Goal: Communication & Community: Answer question/provide support

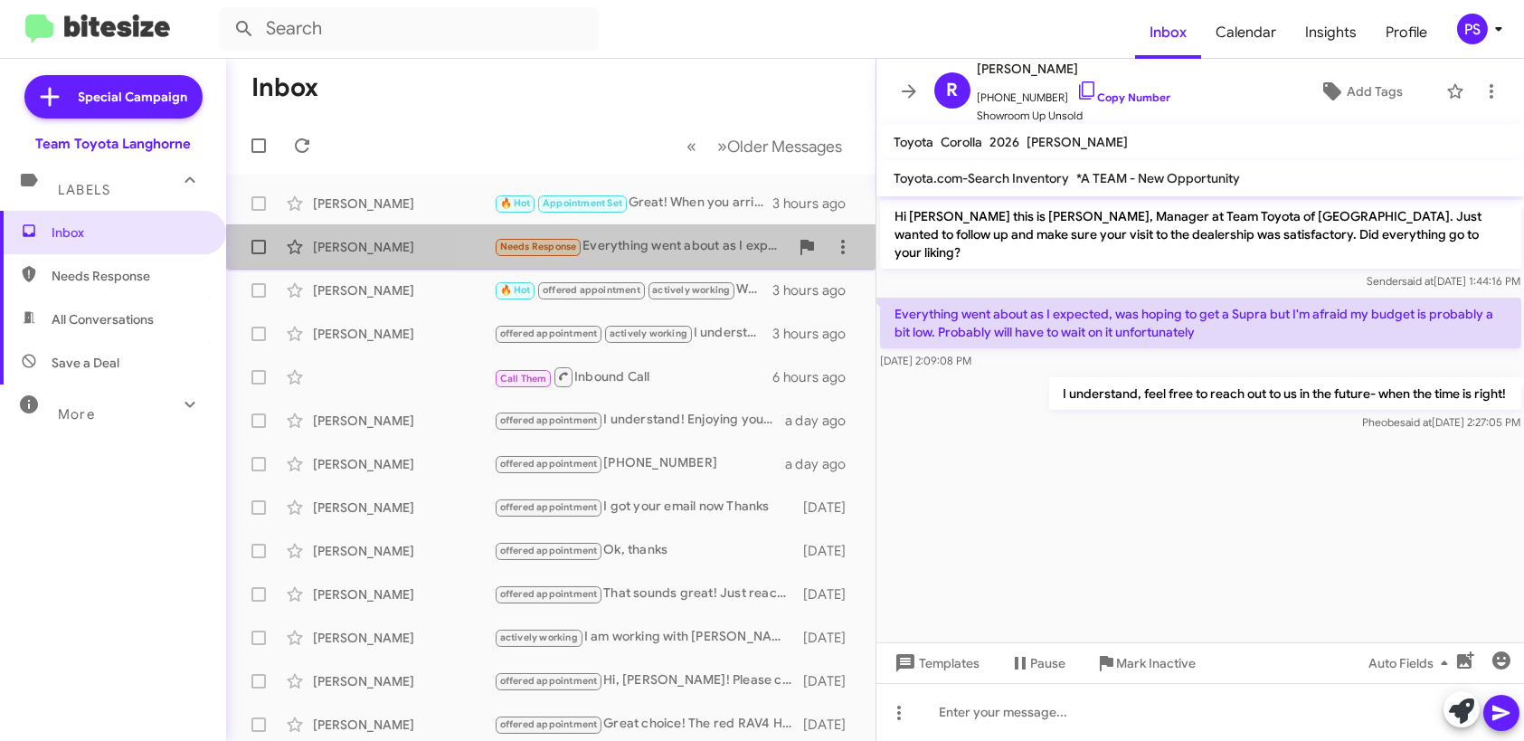
click at [674, 247] on div "Needs Response Everything went about as I expected, was hoping to get a Supra b…" at bounding box center [641, 246] width 295 height 21
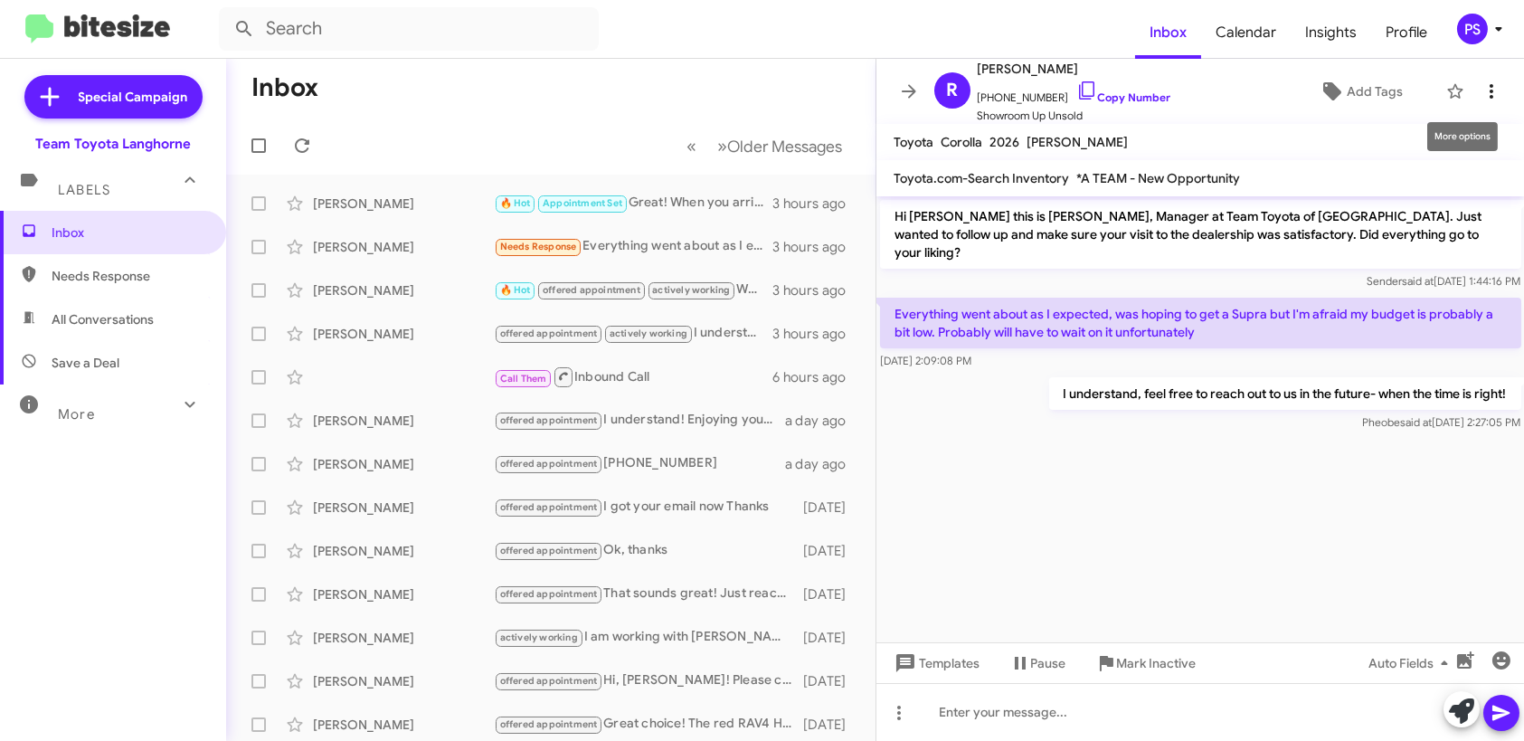
click at [1483, 96] on icon at bounding box center [1492, 91] width 22 height 22
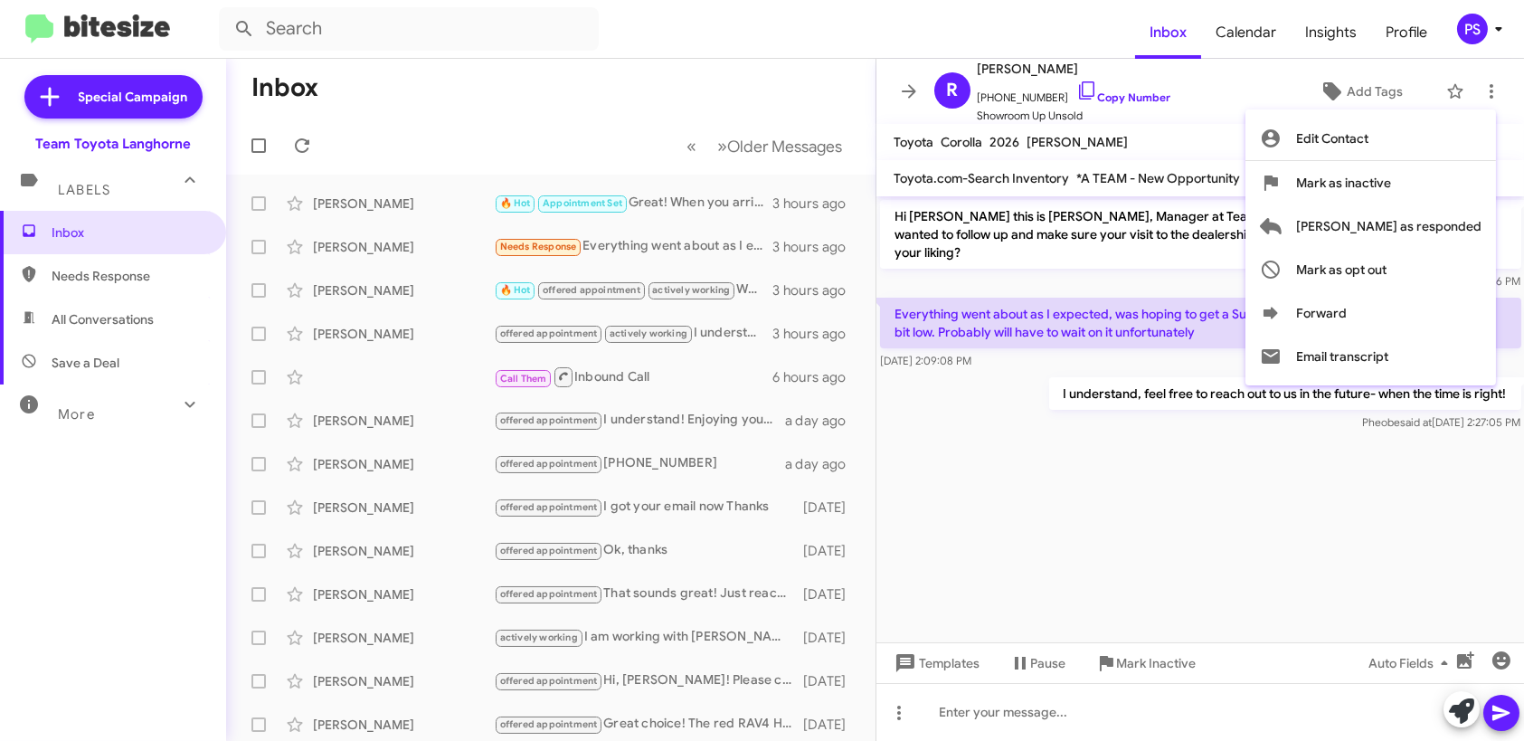
click at [1262, 72] on div at bounding box center [762, 370] width 1524 height 741
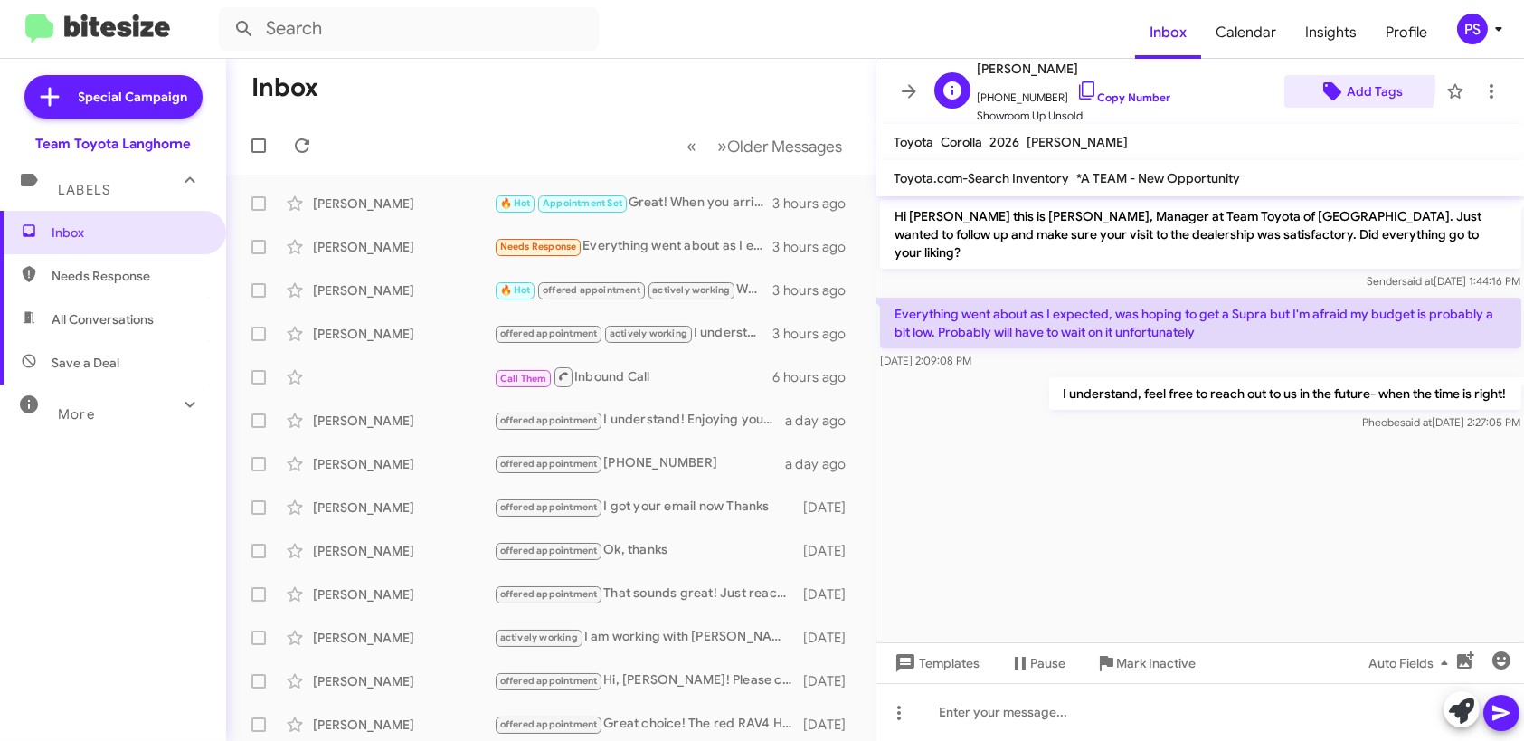
click at [1324, 85] on icon at bounding box center [1332, 91] width 18 height 18
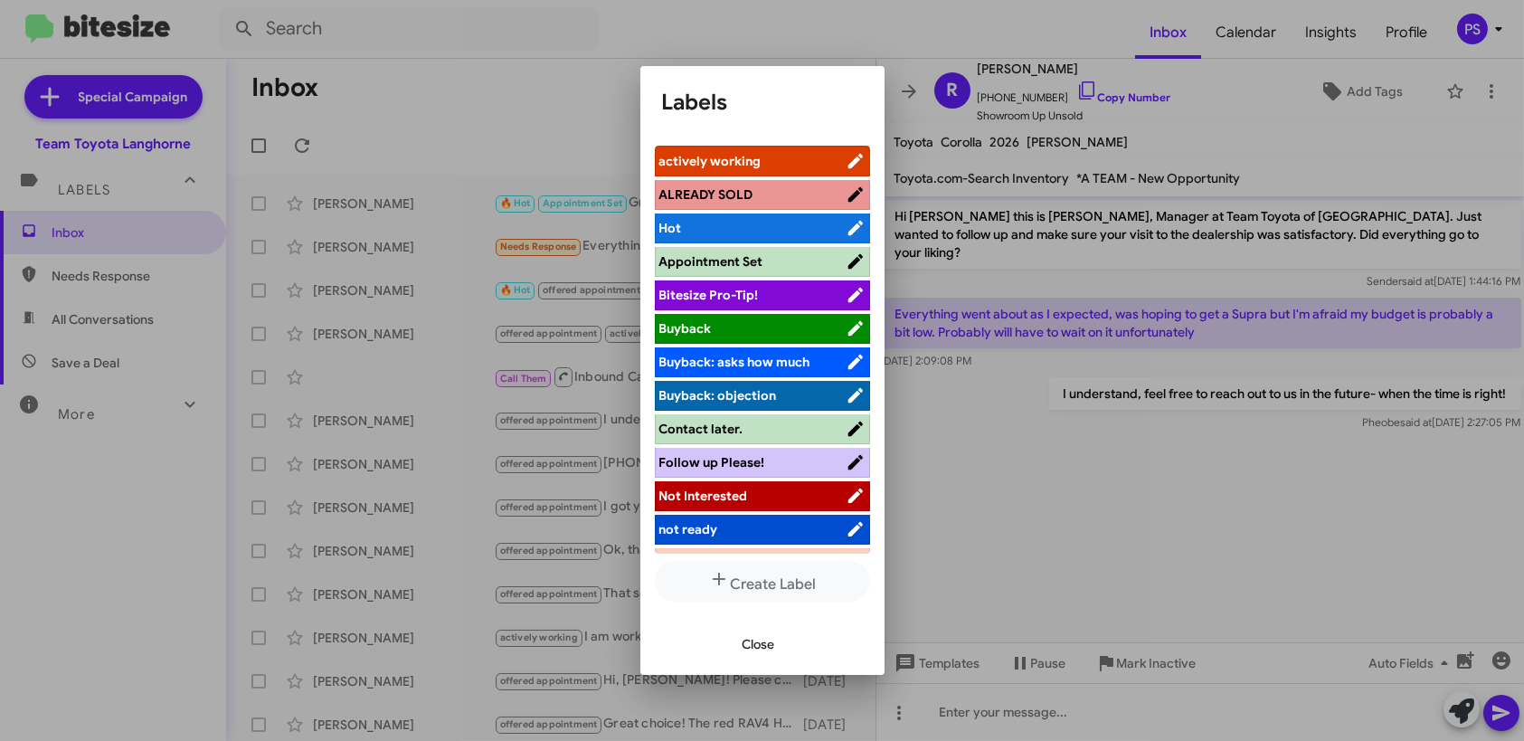
click at [741, 504] on li "Not Interested" at bounding box center [762, 496] width 215 height 30
click at [788, 493] on span "Not Interested" at bounding box center [752, 496] width 186 height 18
click at [771, 639] on span "Close" at bounding box center [759, 644] width 33 height 33
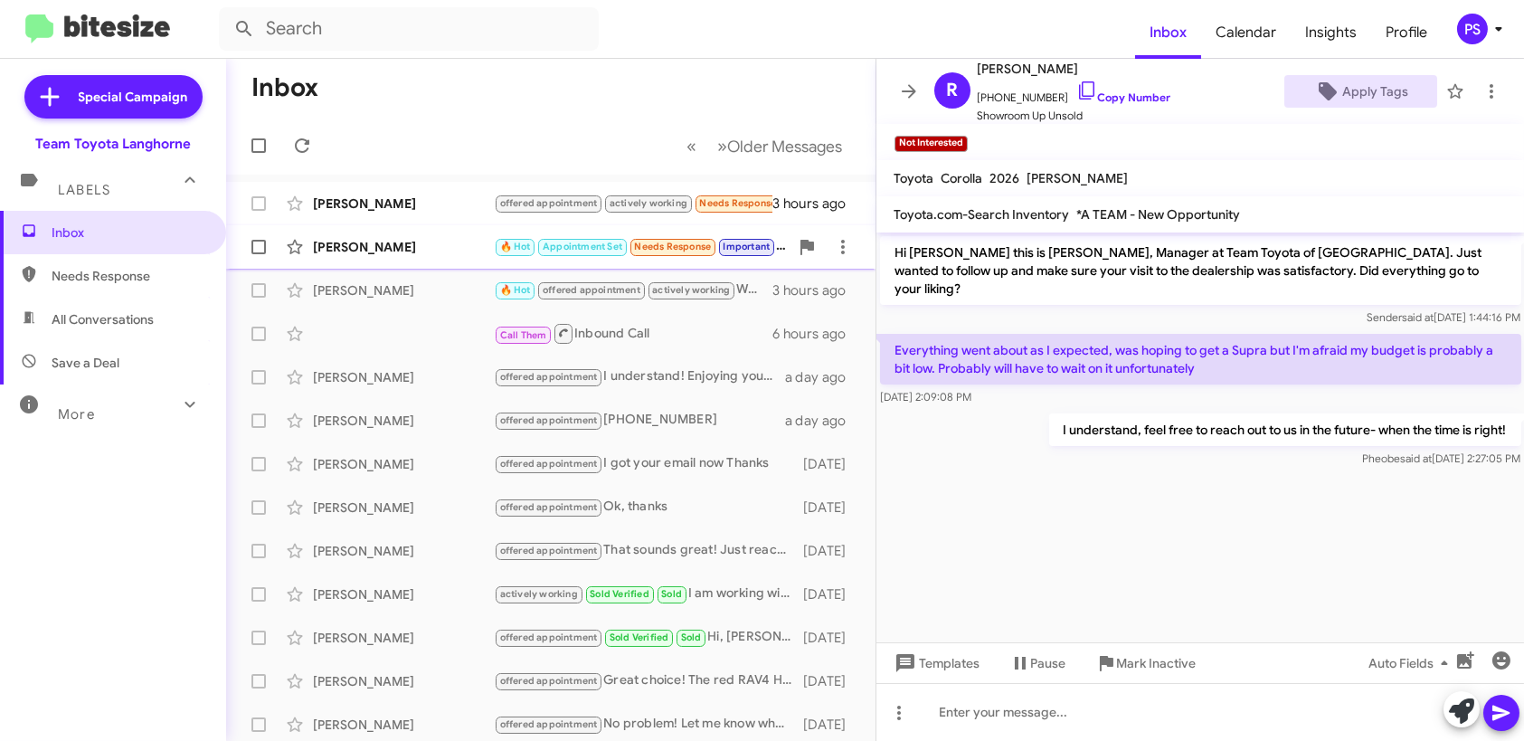
click at [402, 241] on div "[PERSON_NAME]" at bounding box center [403, 247] width 181 height 18
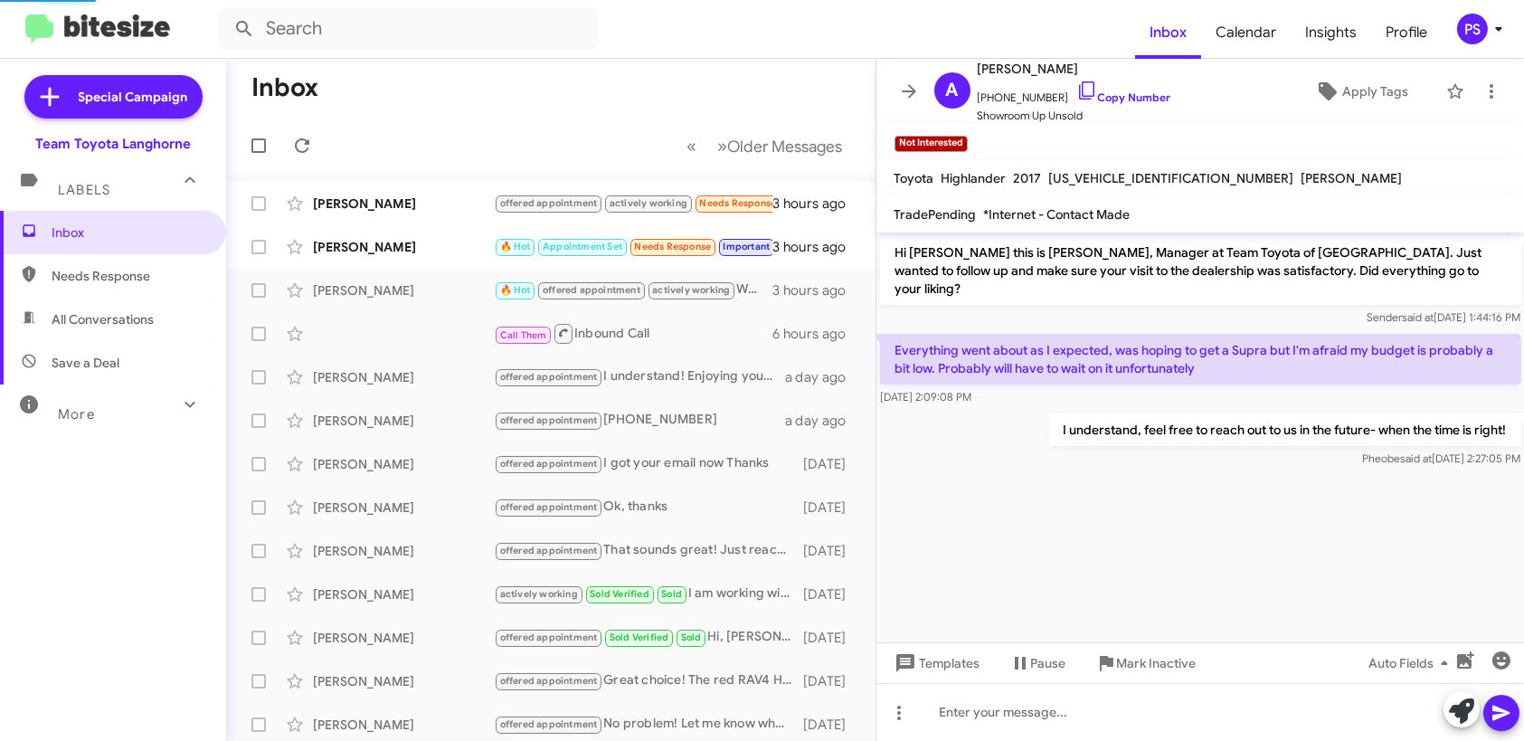
scroll to position [588, 0]
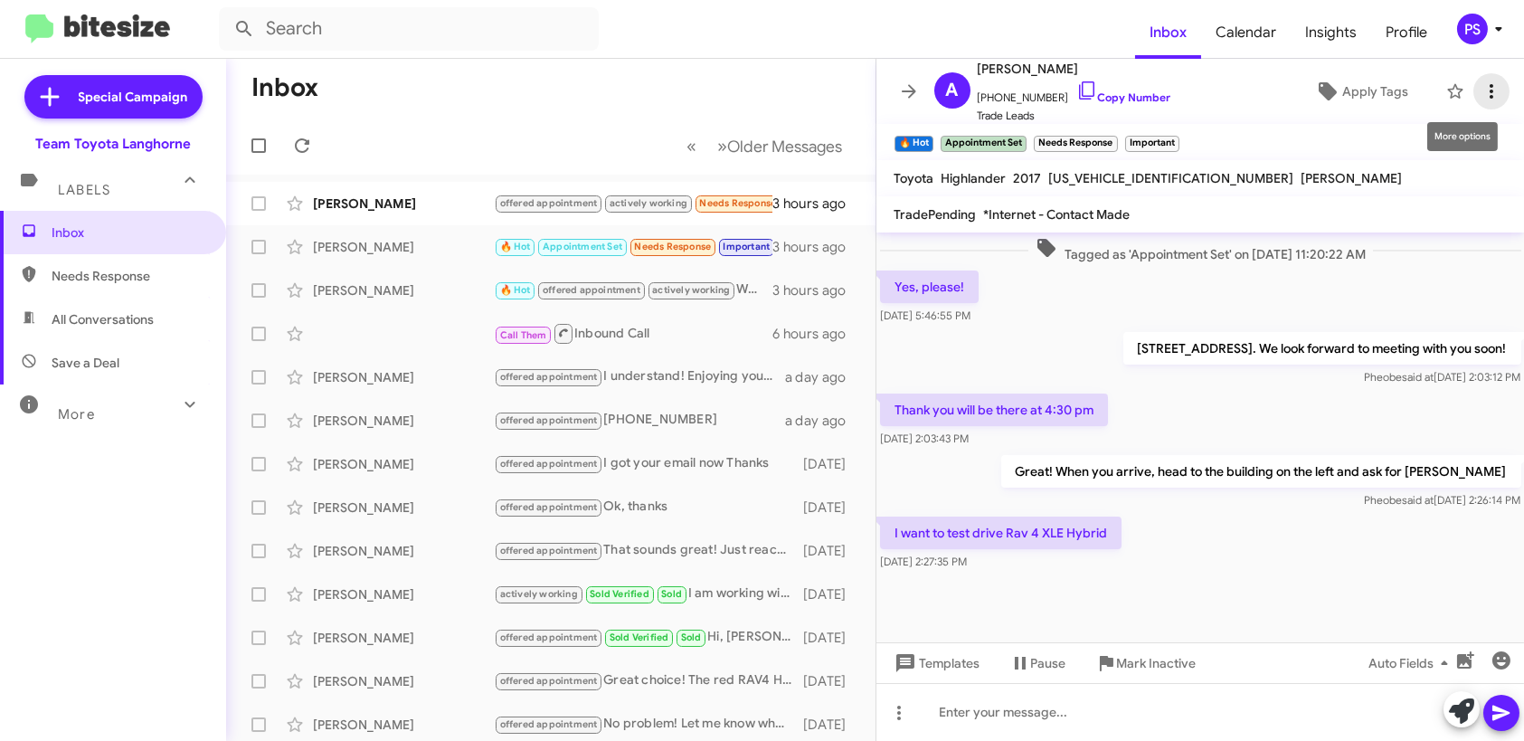
click at [1481, 99] on icon at bounding box center [1492, 91] width 22 height 22
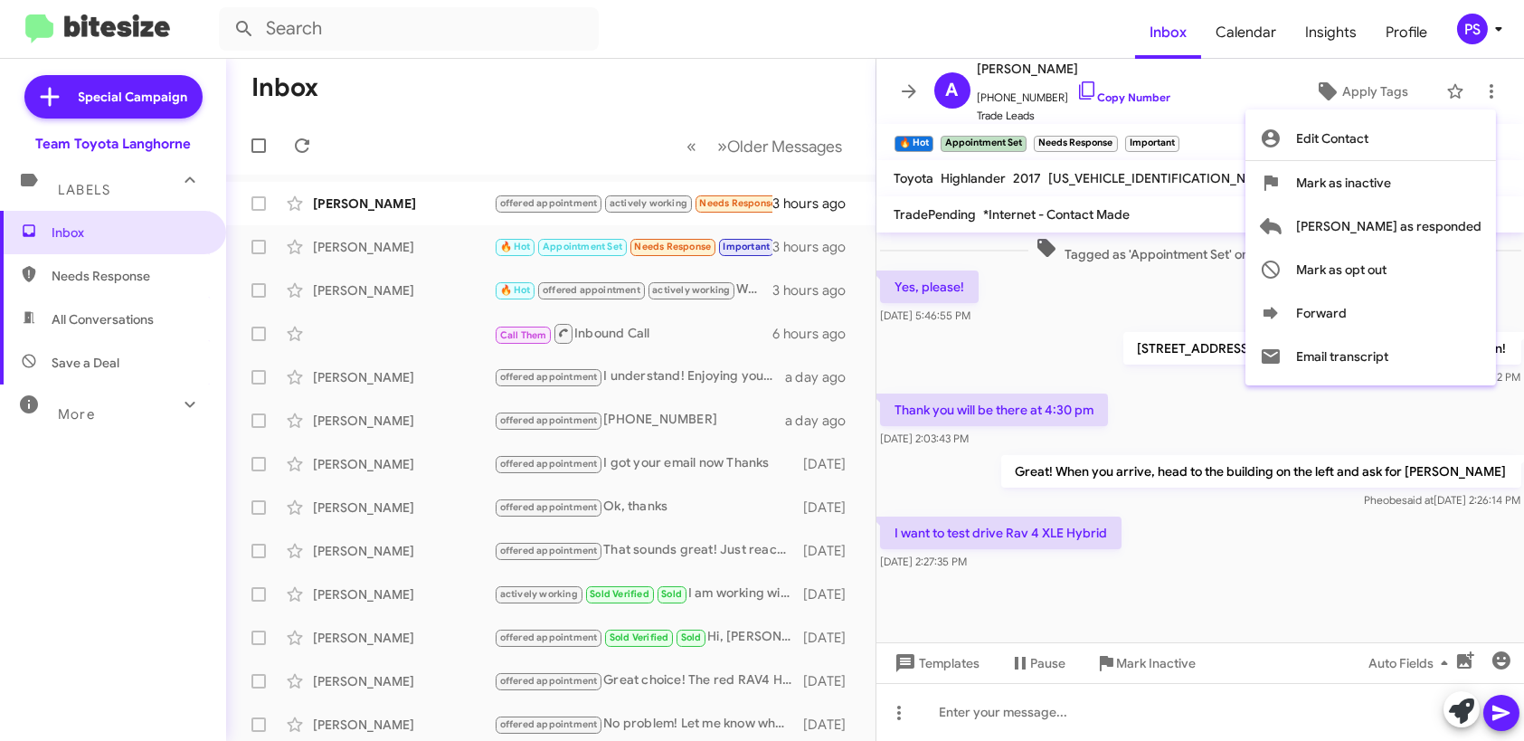
click at [1318, 80] on div at bounding box center [762, 370] width 1524 height 741
click at [1342, 84] on span "Apply Tags" at bounding box center [1375, 91] width 66 height 33
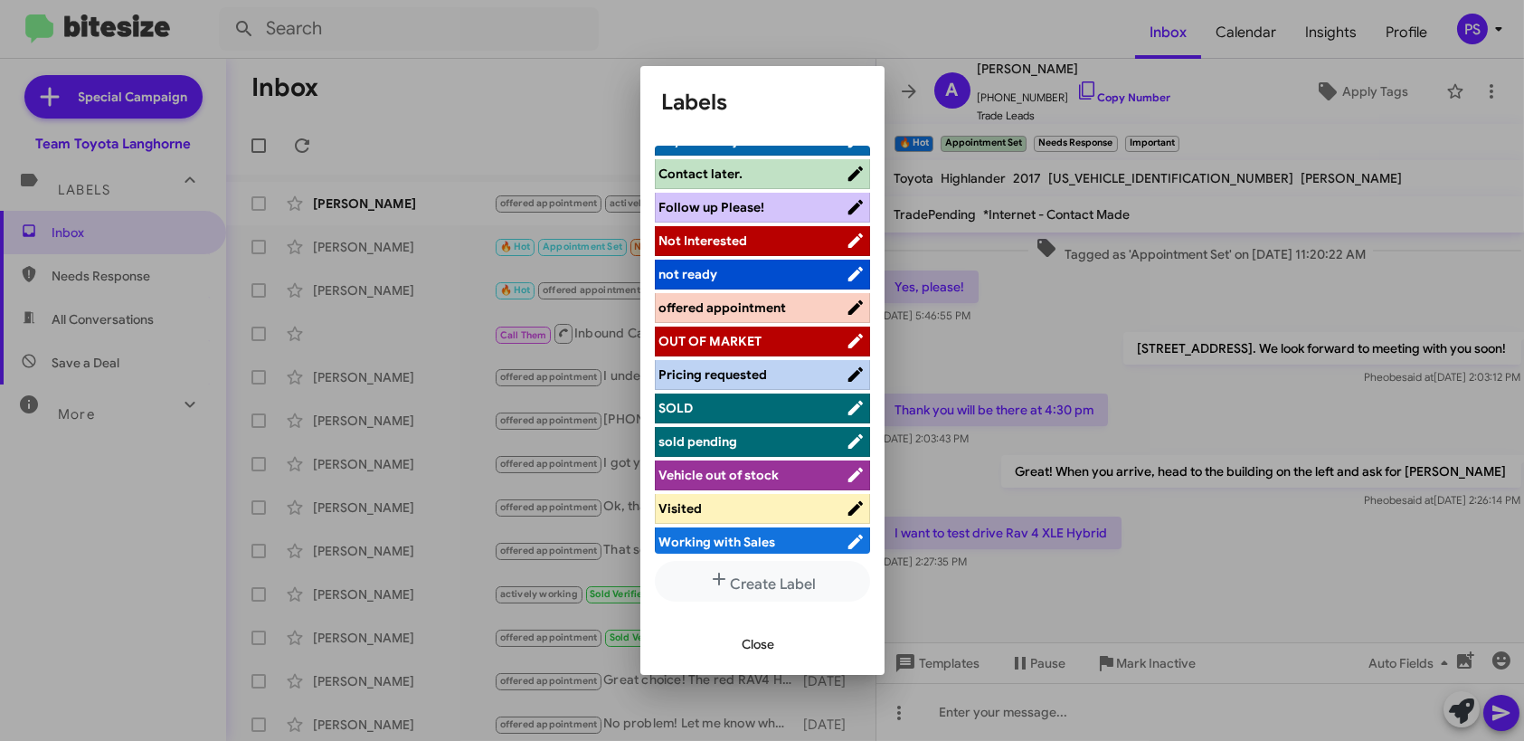
scroll to position [259, 0]
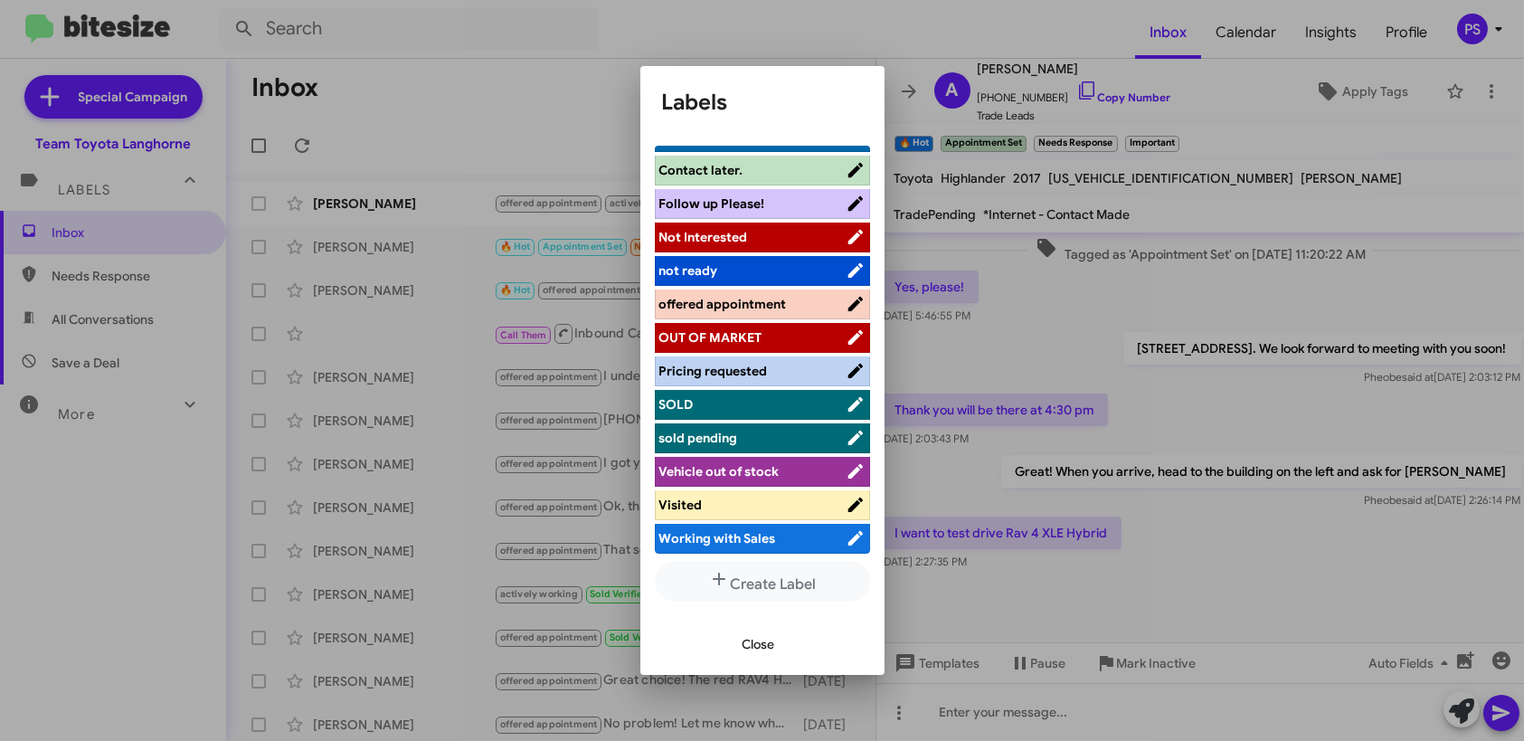
click at [742, 536] on span "Working with Sales" at bounding box center [717, 538] width 117 height 16
click at [780, 499] on span "Visited" at bounding box center [752, 505] width 186 height 18
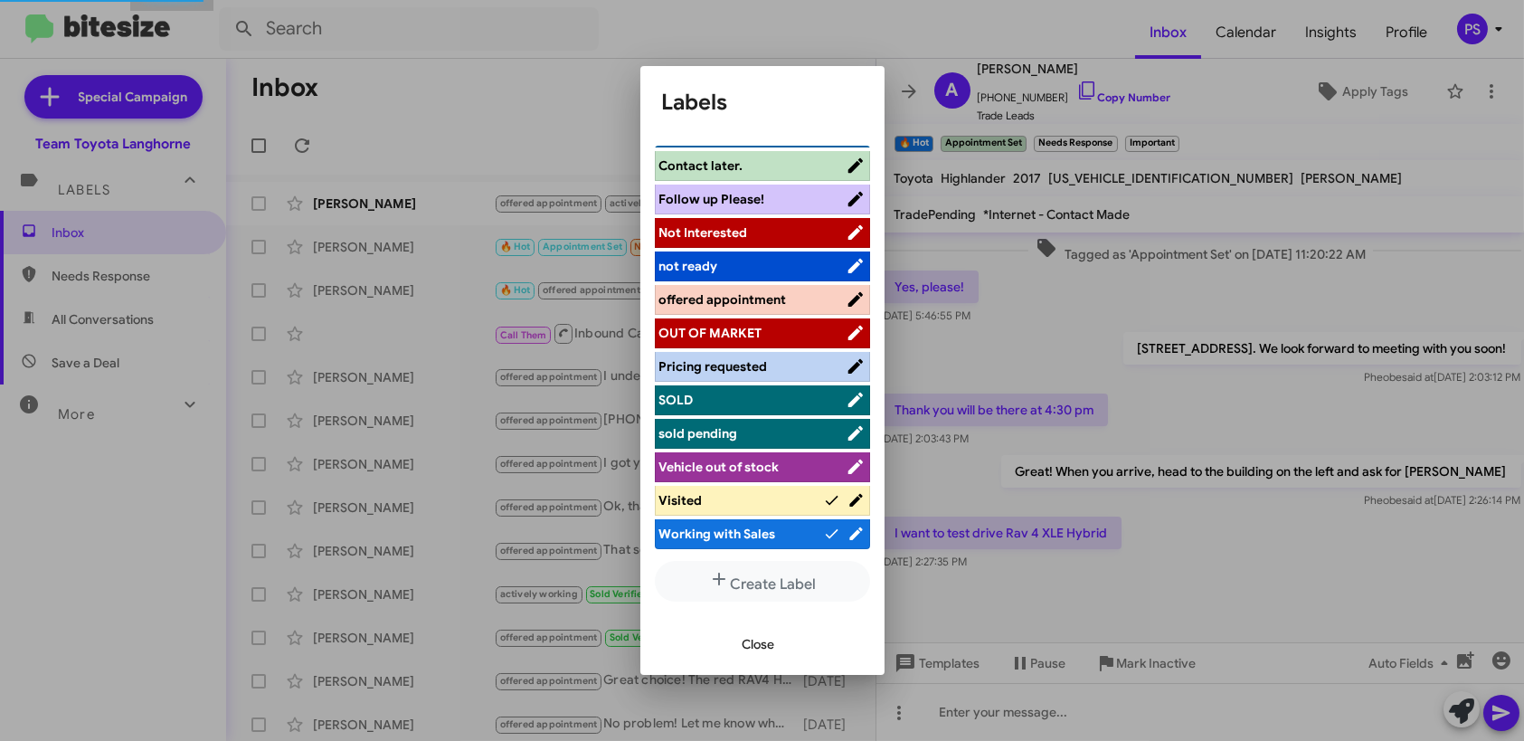
scroll to position [259, 0]
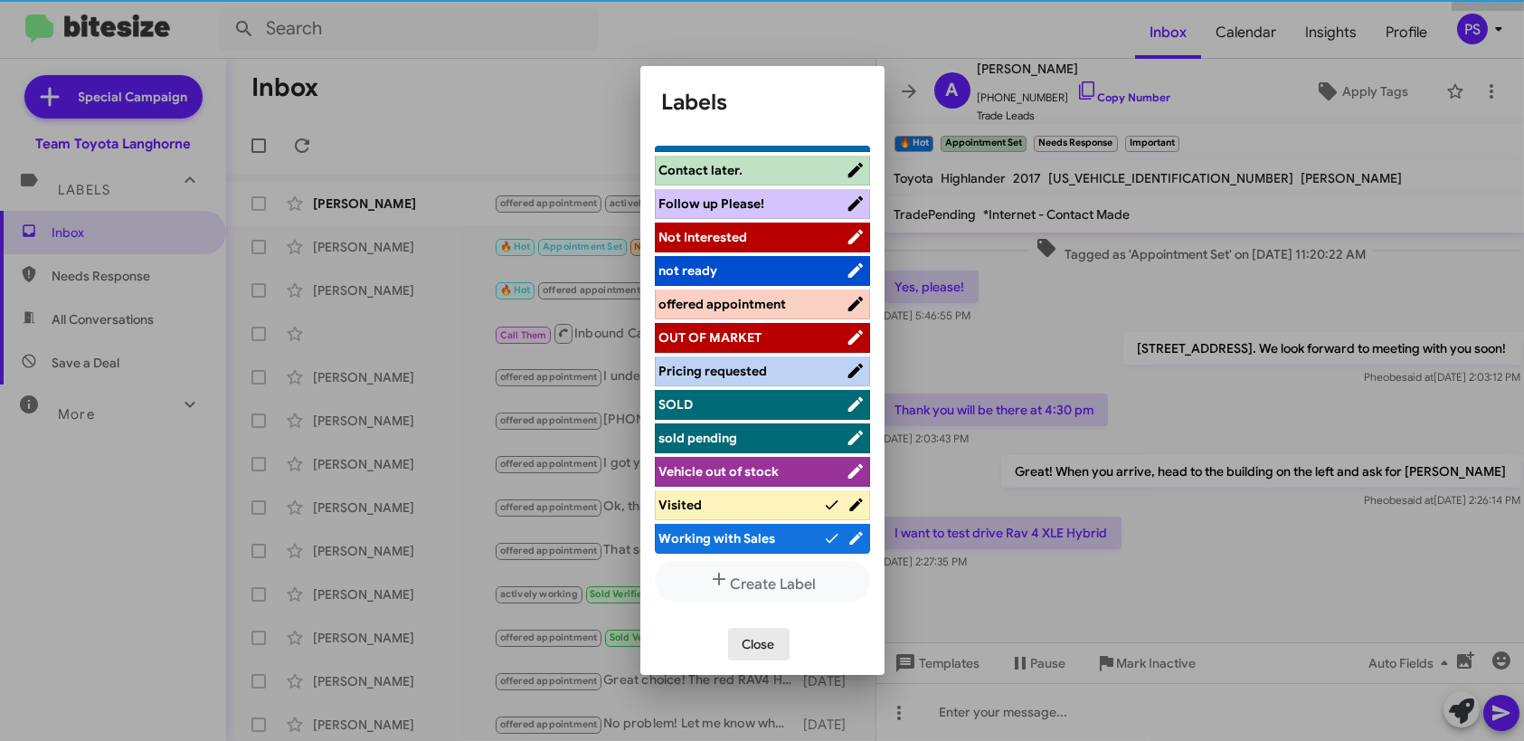
click at [757, 632] on span "Close" at bounding box center [759, 644] width 33 height 33
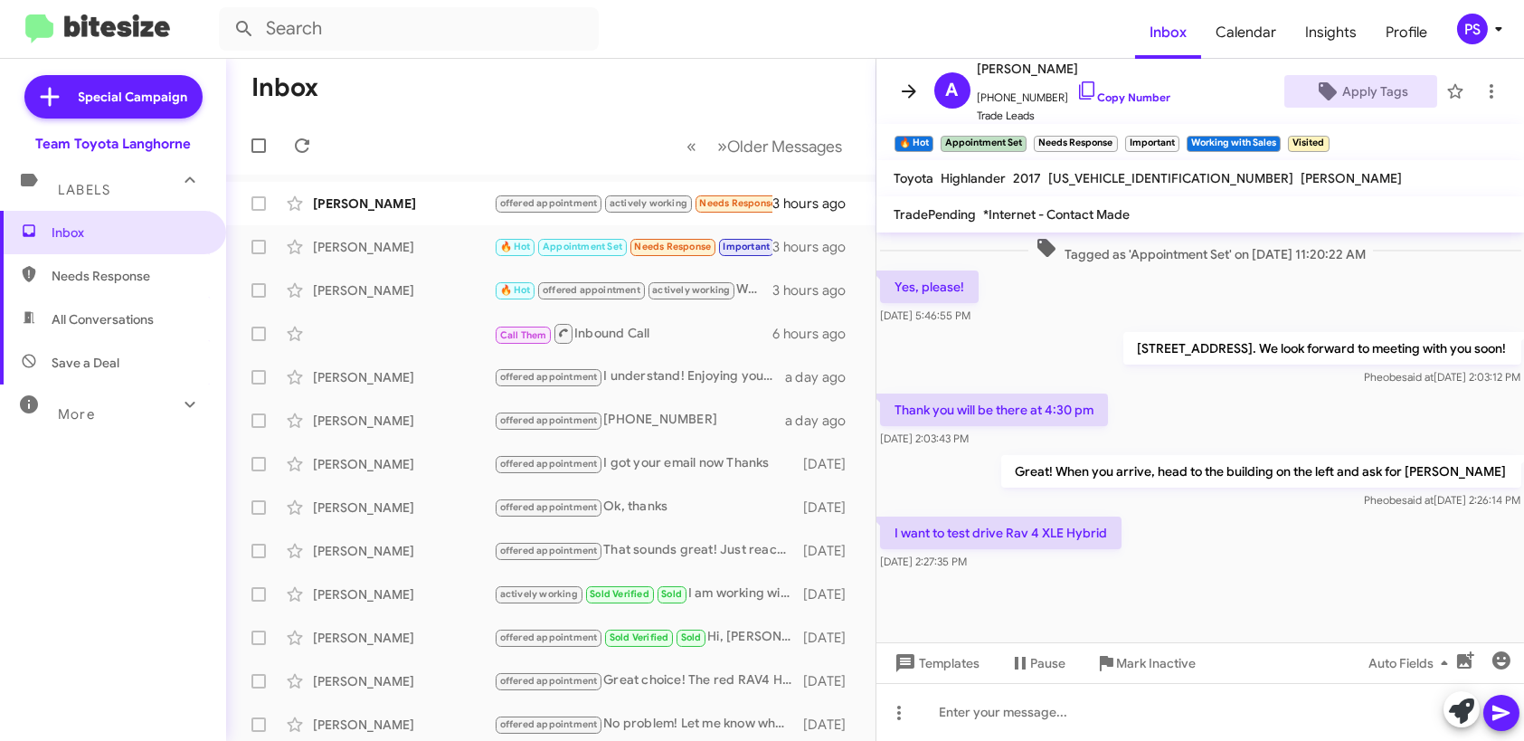
click at [904, 92] on icon at bounding box center [909, 91] width 22 height 22
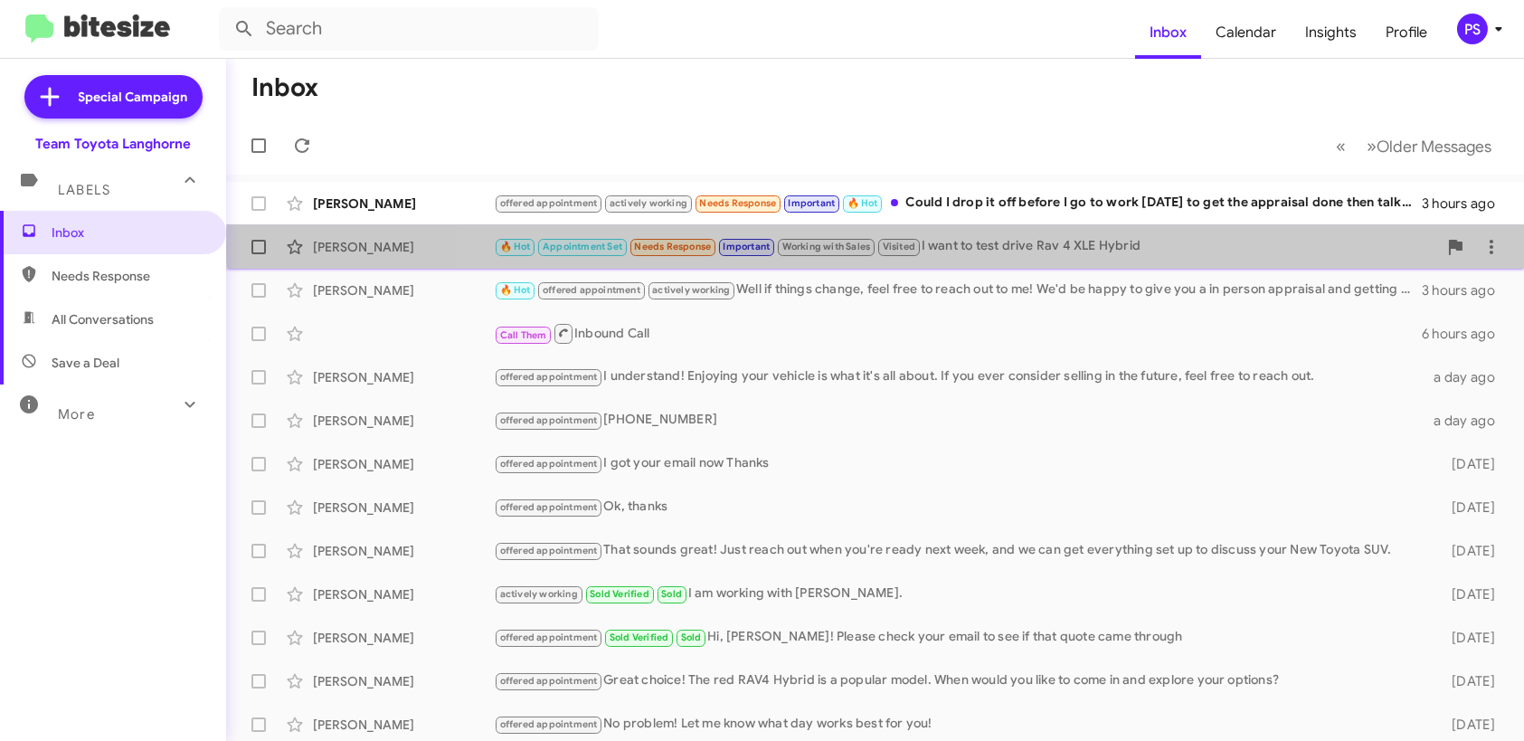
click at [1120, 248] on div "🔥 Hot Appointment Set Needs Response Important Working with Sales Visited I wan…" at bounding box center [965, 246] width 943 height 21
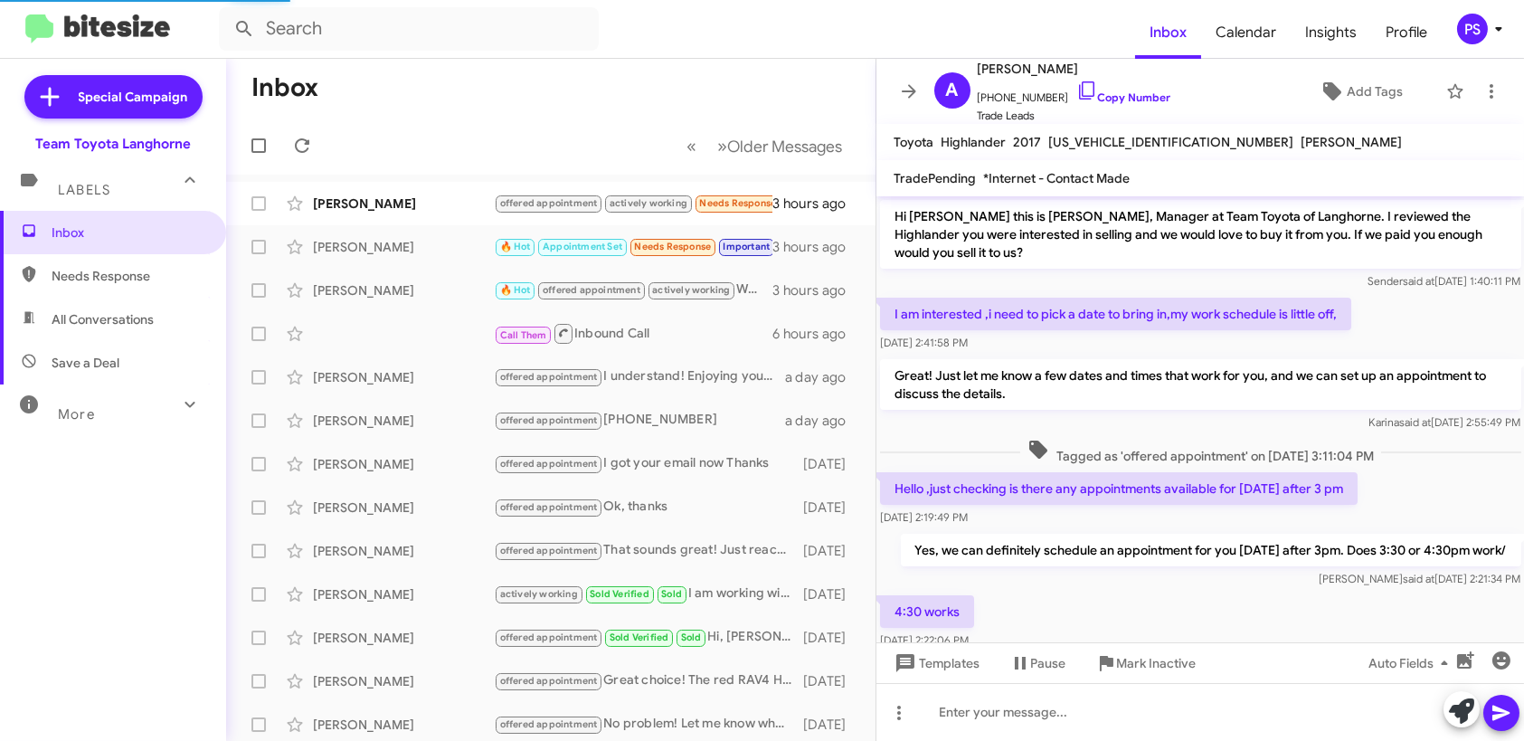
scroll to position [630, 0]
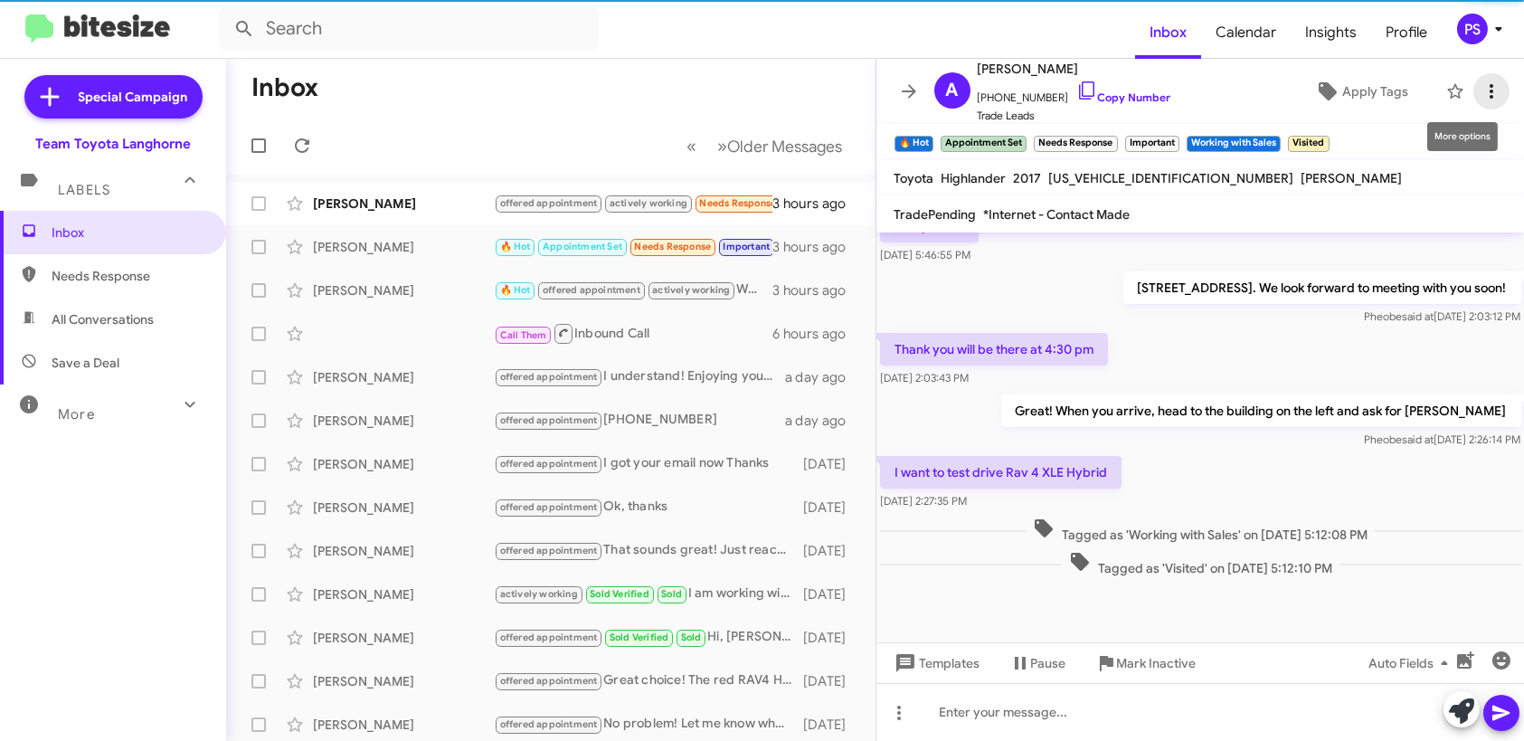
click at [1483, 82] on icon at bounding box center [1492, 91] width 22 height 22
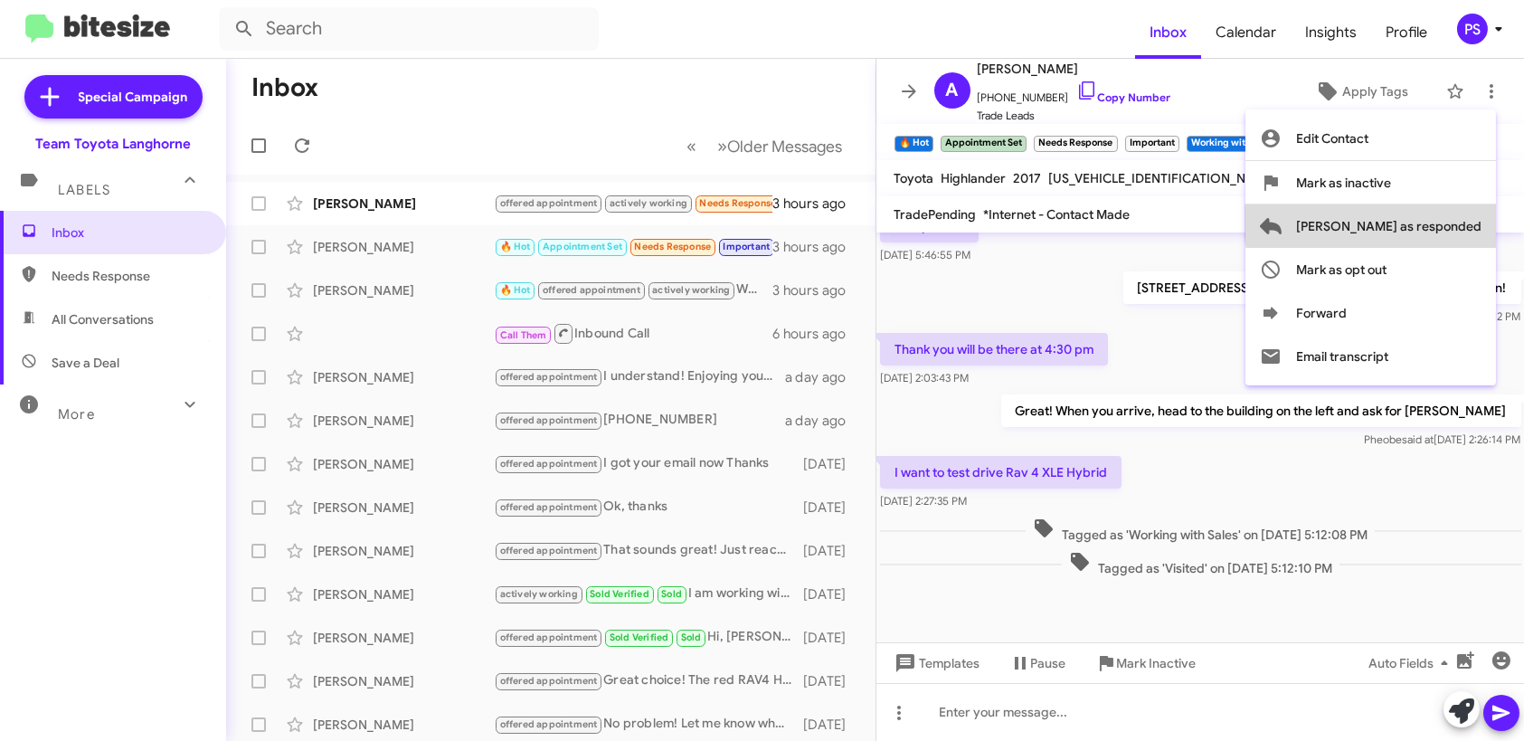
click at [1463, 223] on span "[PERSON_NAME] as responded" at bounding box center [1388, 225] width 185 height 43
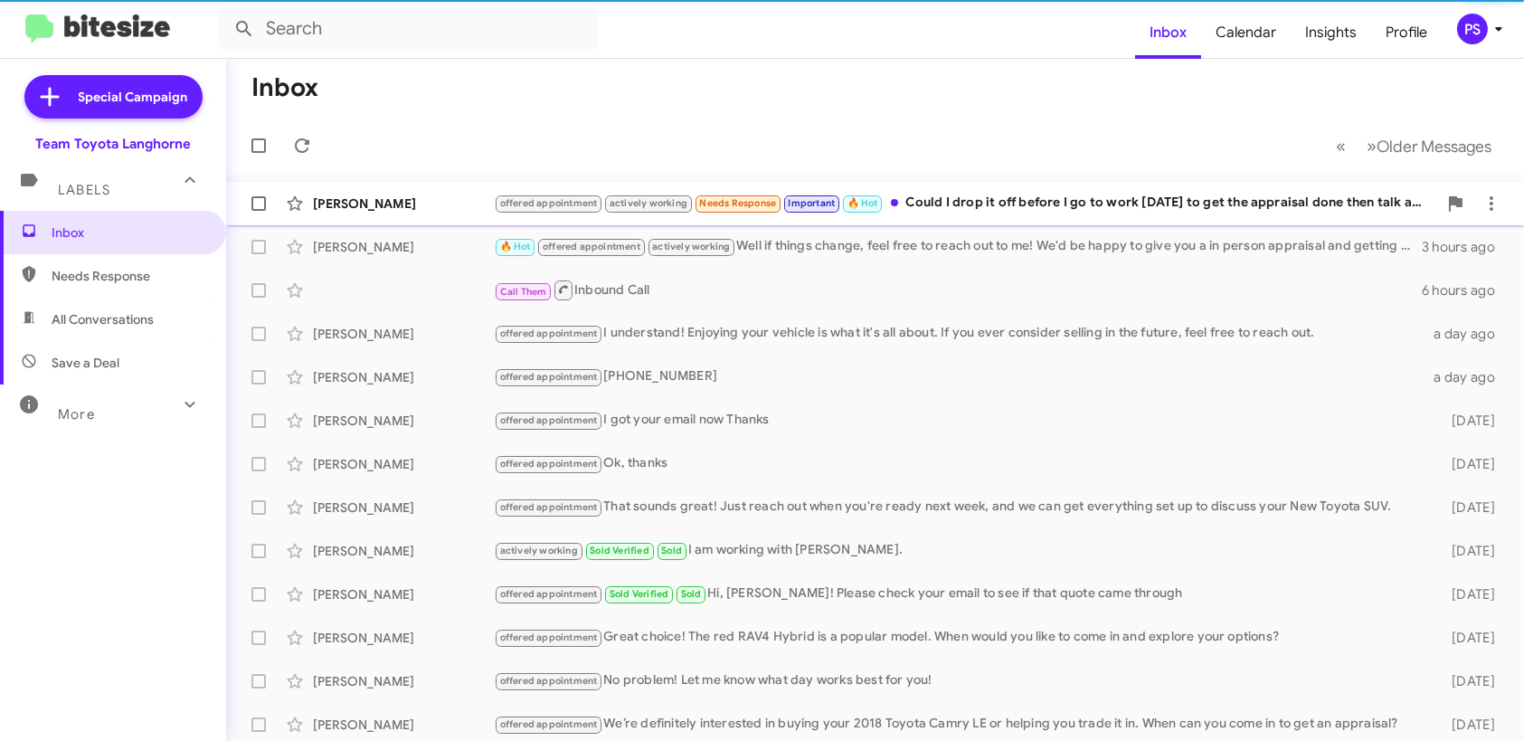
click at [1143, 205] on div "offered appointment actively working Needs Response Important 🔥 Hot Could I dro…" at bounding box center [965, 203] width 943 height 21
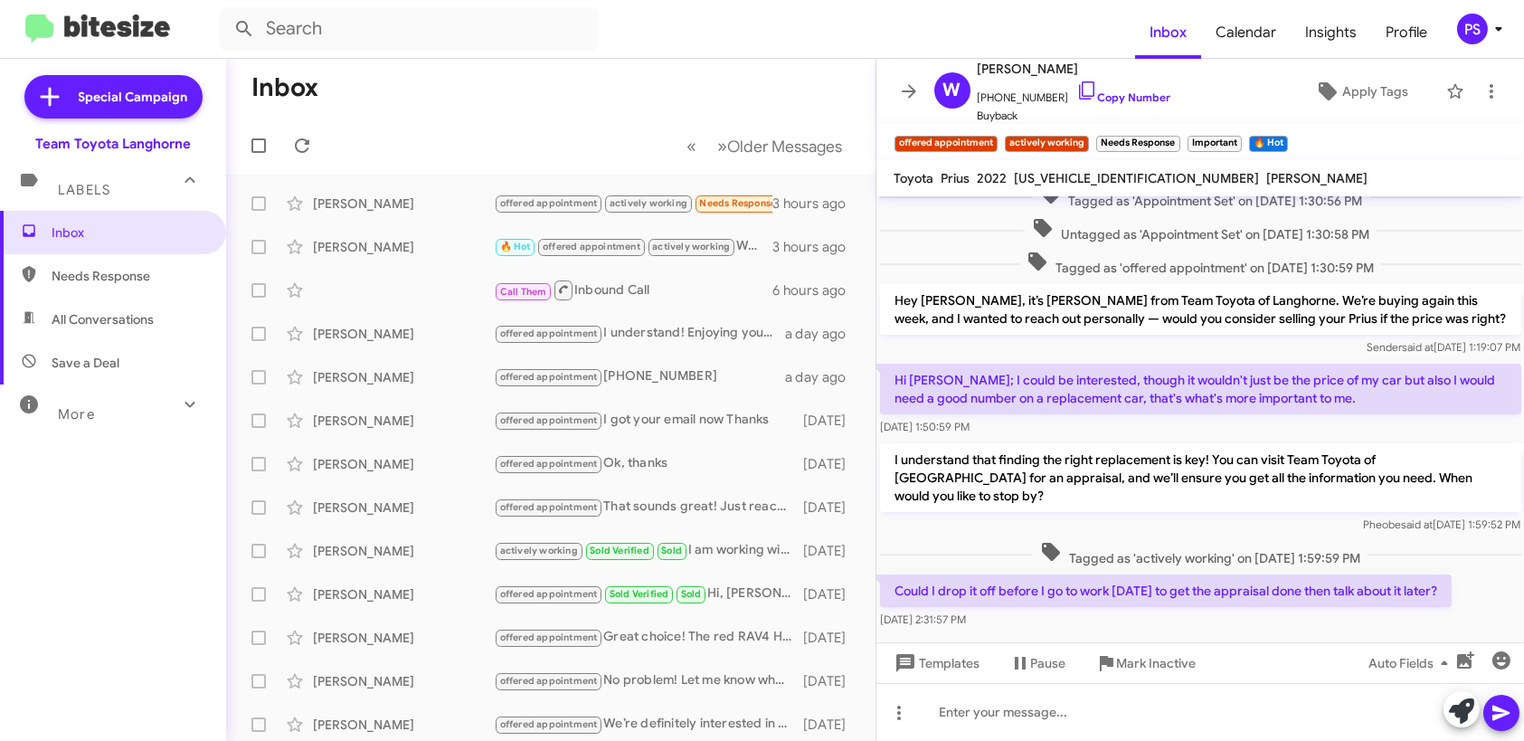
scroll to position [351, 0]
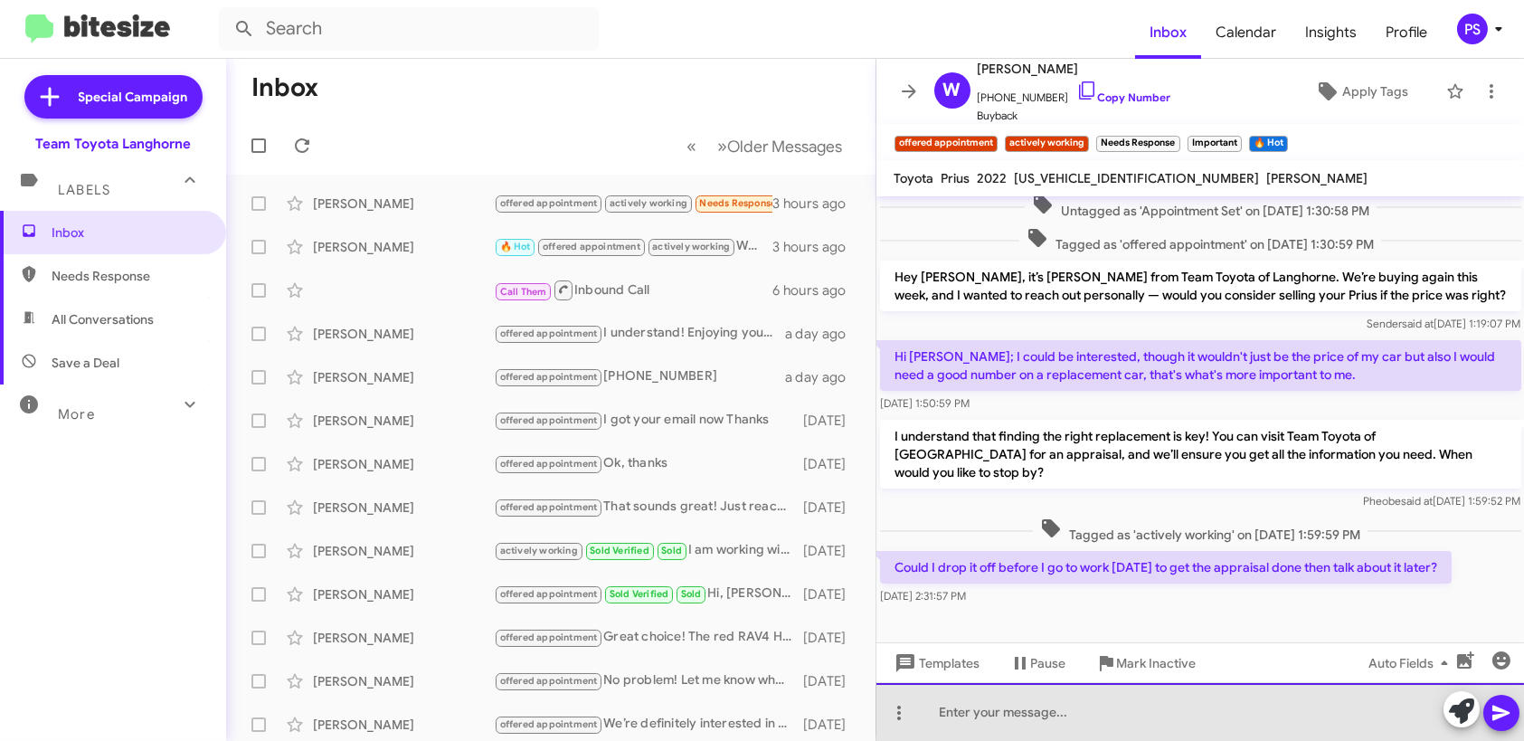
click at [1363, 703] on div at bounding box center [1200, 712] width 649 height 58
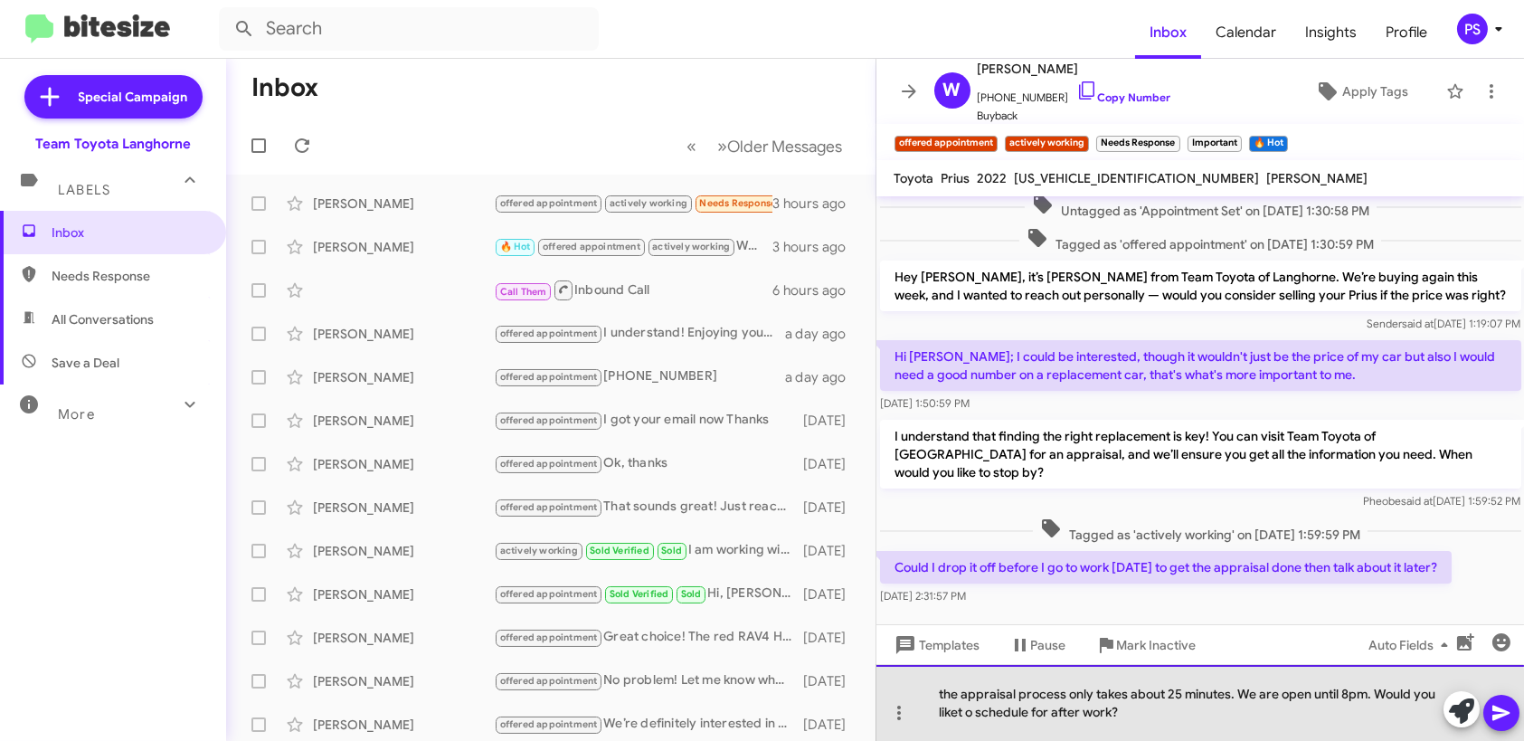
click at [969, 713] on div "the appraisal process only takes about 25 minutes. We are open until 8pm. Would…" at bounding box center [1200, 703] width 649 height 76
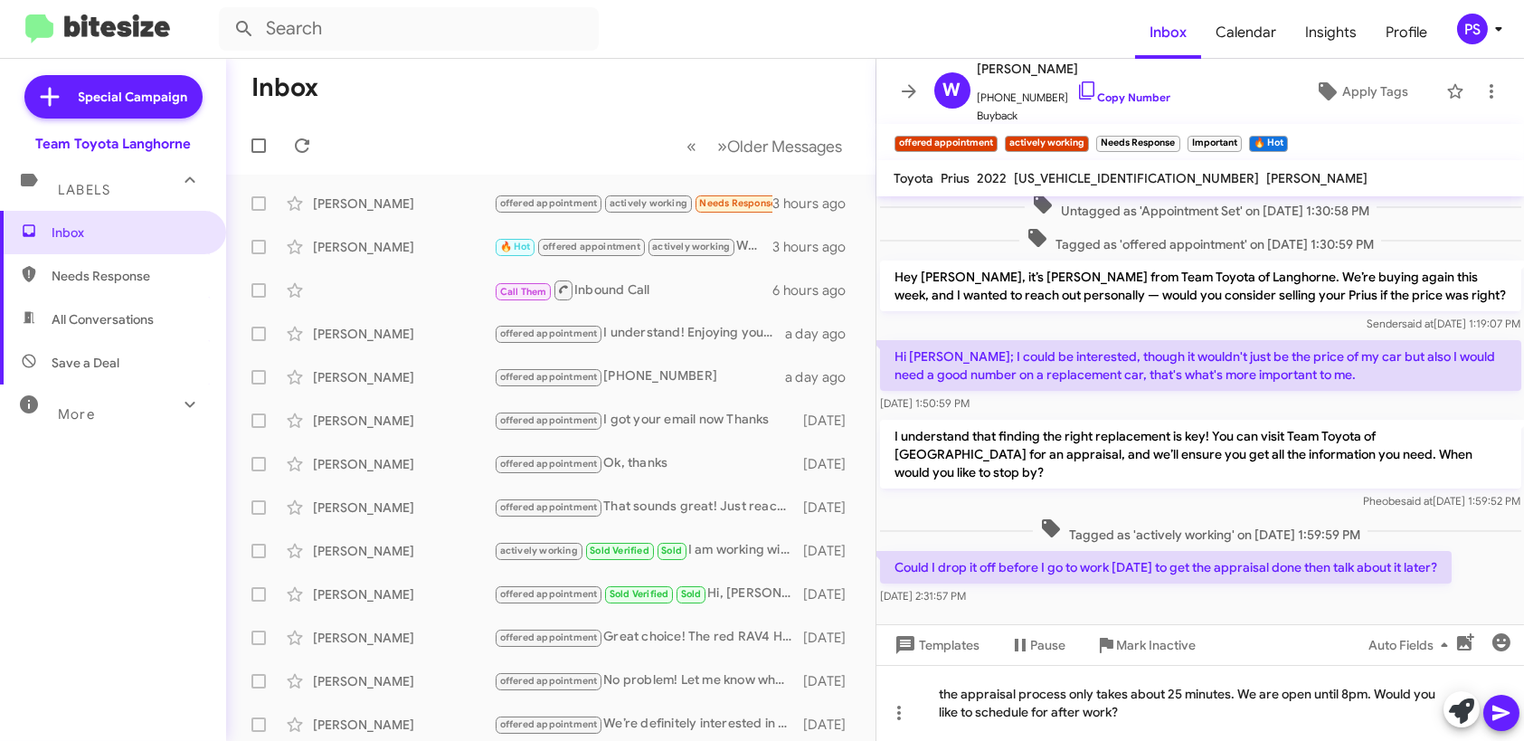
click at [1504, 711] on icon at bounding box center [1500, 712] width 17 height 15
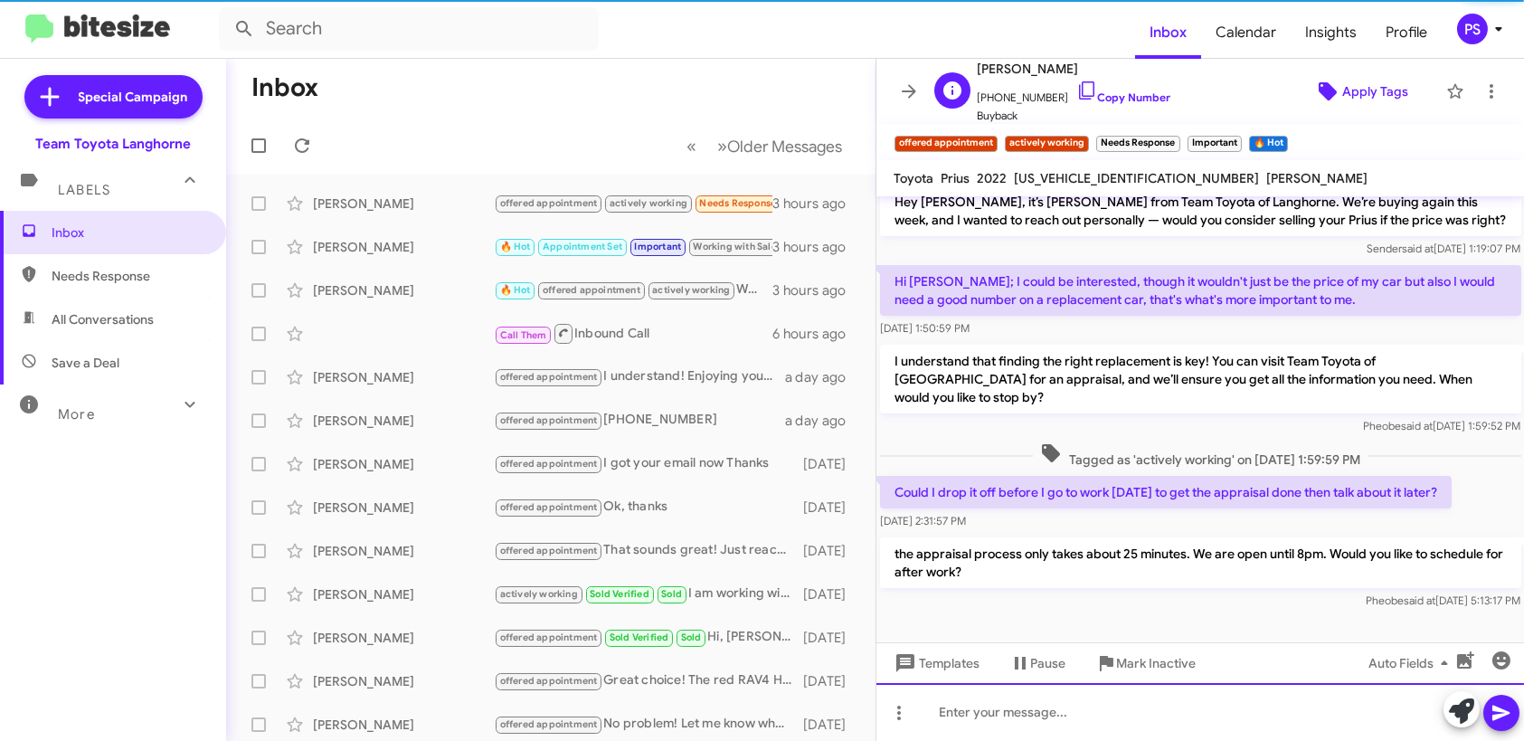
scroll to position [435, 0]
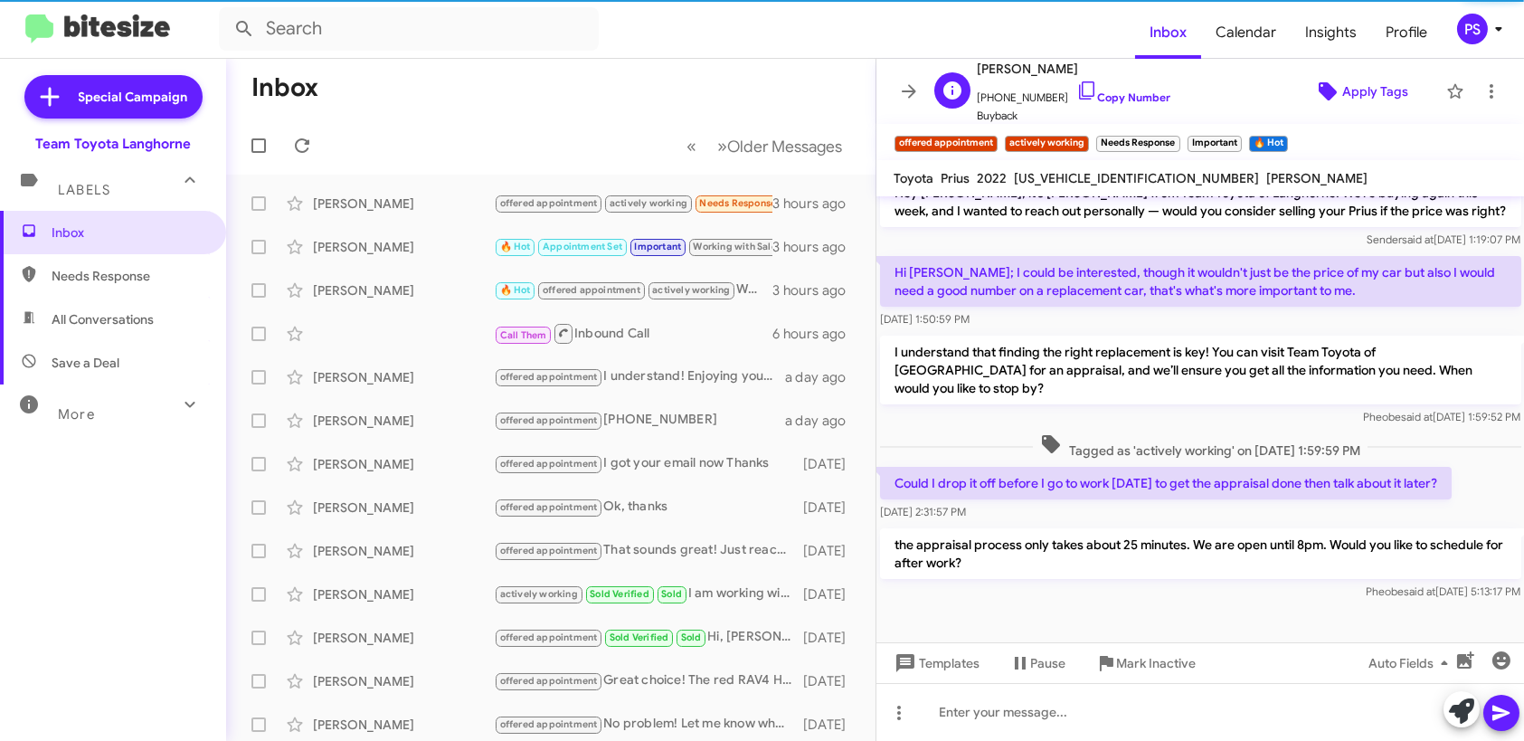
click at [1358, 83] on span "Apply Tags" at bounding box center [1375, 91] width 66 height 33
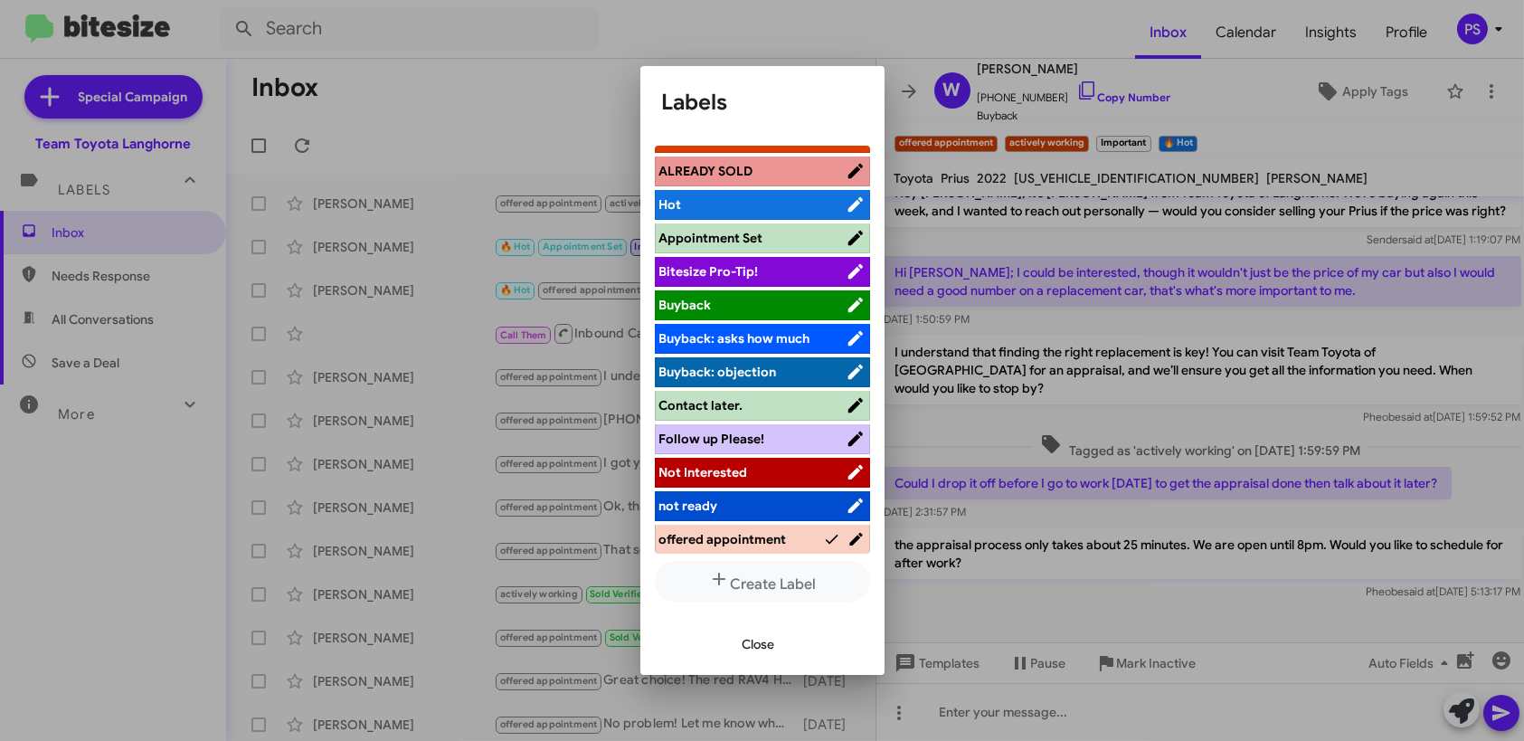
scroll to position [0, 0]
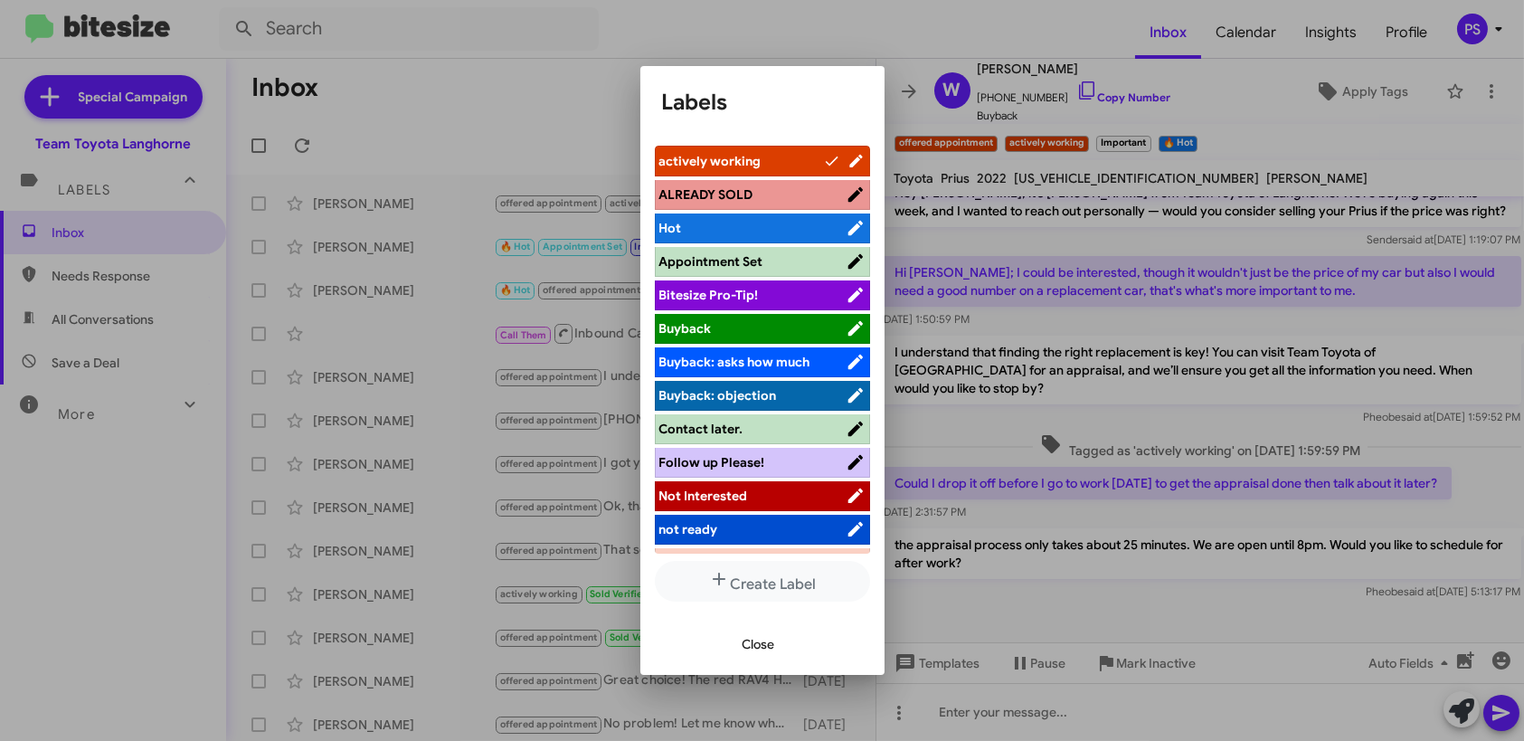
click at [772, 148] on li "actively working" at bounding box center [762, 161] width 215 height 31
click at [866, 76] on mat-dialog-container "Labels actively working ALREADY SOLD Hot Appointment Set Bitesize Pro-Tip! [PER…" at bounding box center [762, 370] width 244 height 608
click at [1499, 101] on div at bounding box center [762, 370] width 1524 height 741
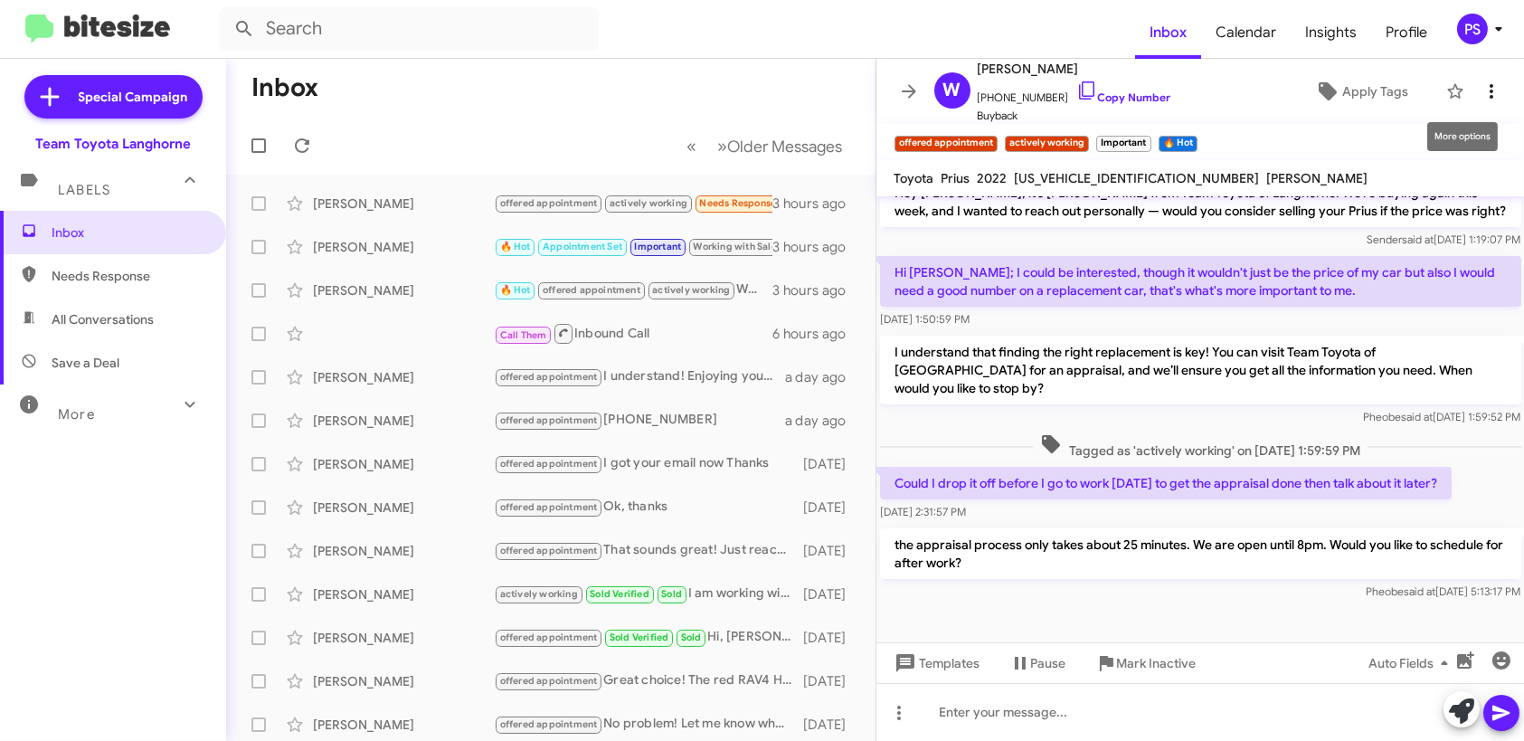
click at [1481, 89] on icon at bounding box center [1492, 91] width 22 height 22
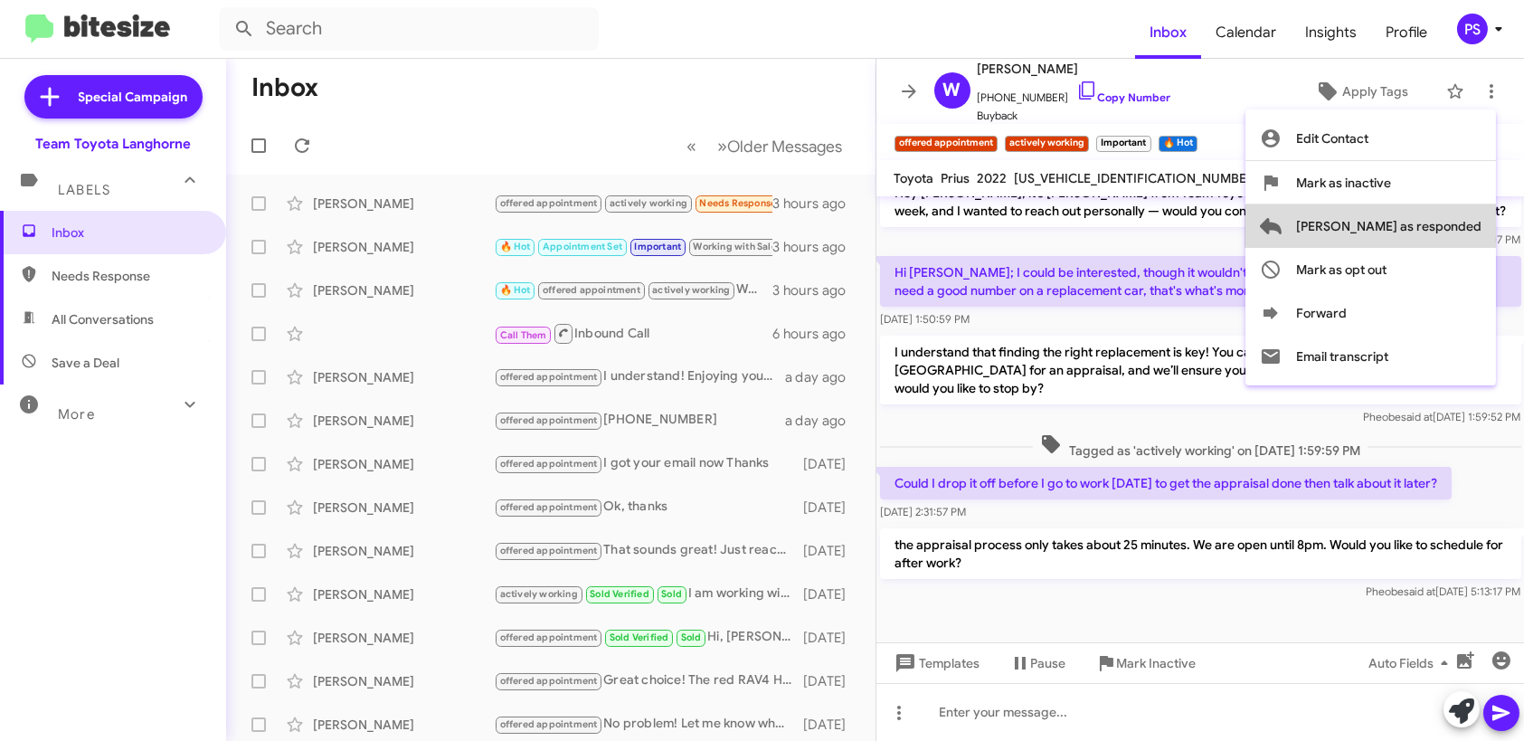
click at [1445, 234] on span "[PERSON_NAME] as responded" at bounding box center [1388, 225] width 185 height 43
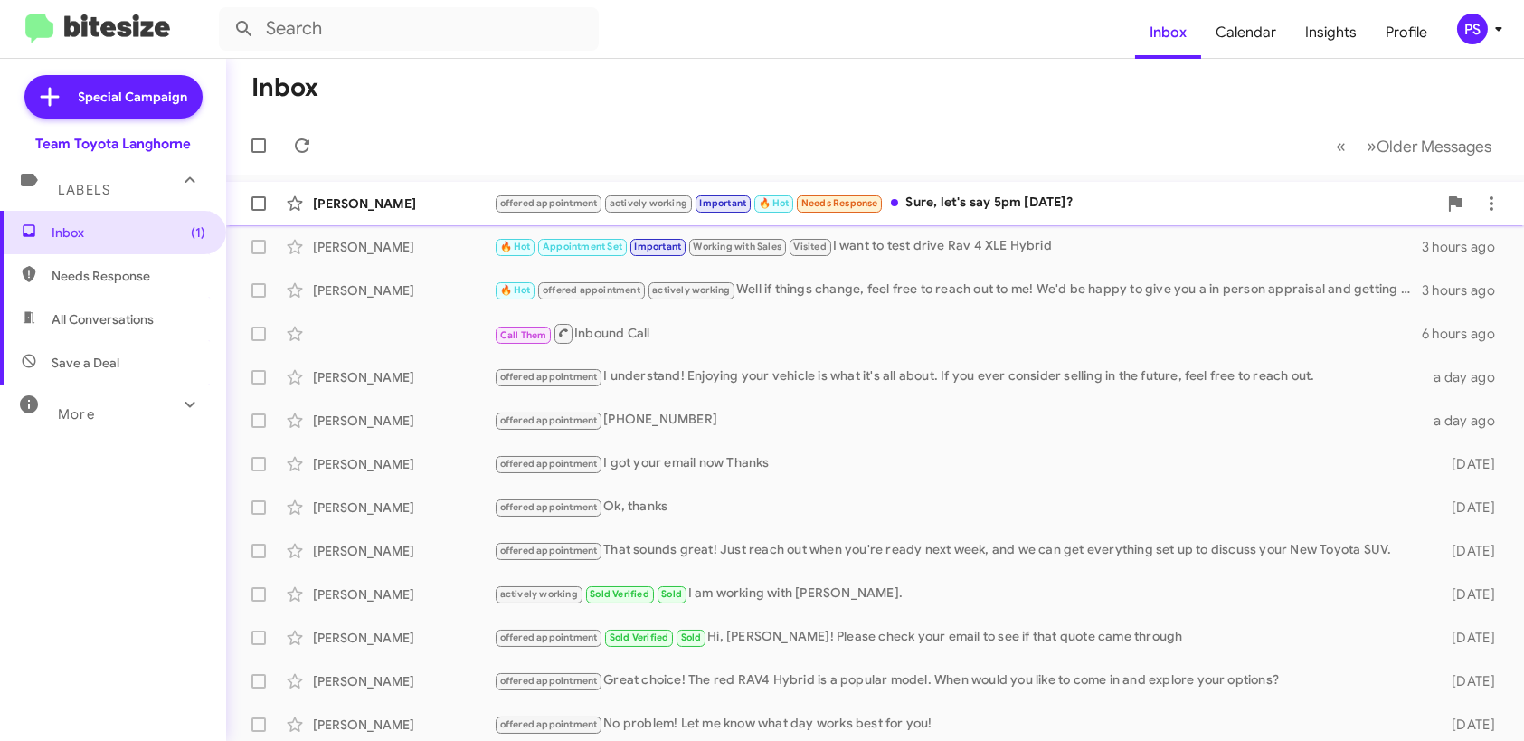
click at [1072, 206] on div "offered appointment actively working Important 🔥 Hot Needs Response Sure, let's…" at bounding box center [965, 203] width 943 height 21
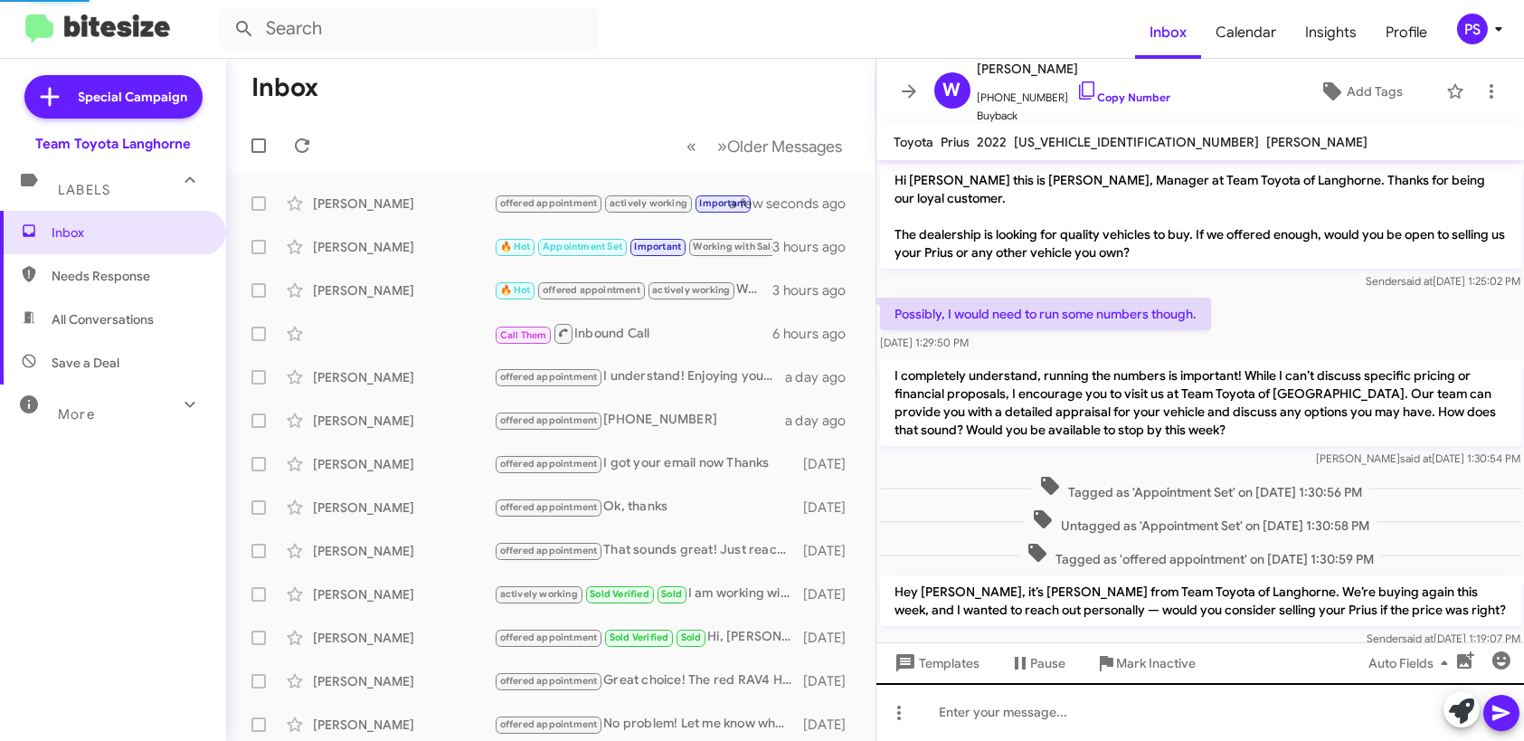
scroll to position [465, 0]
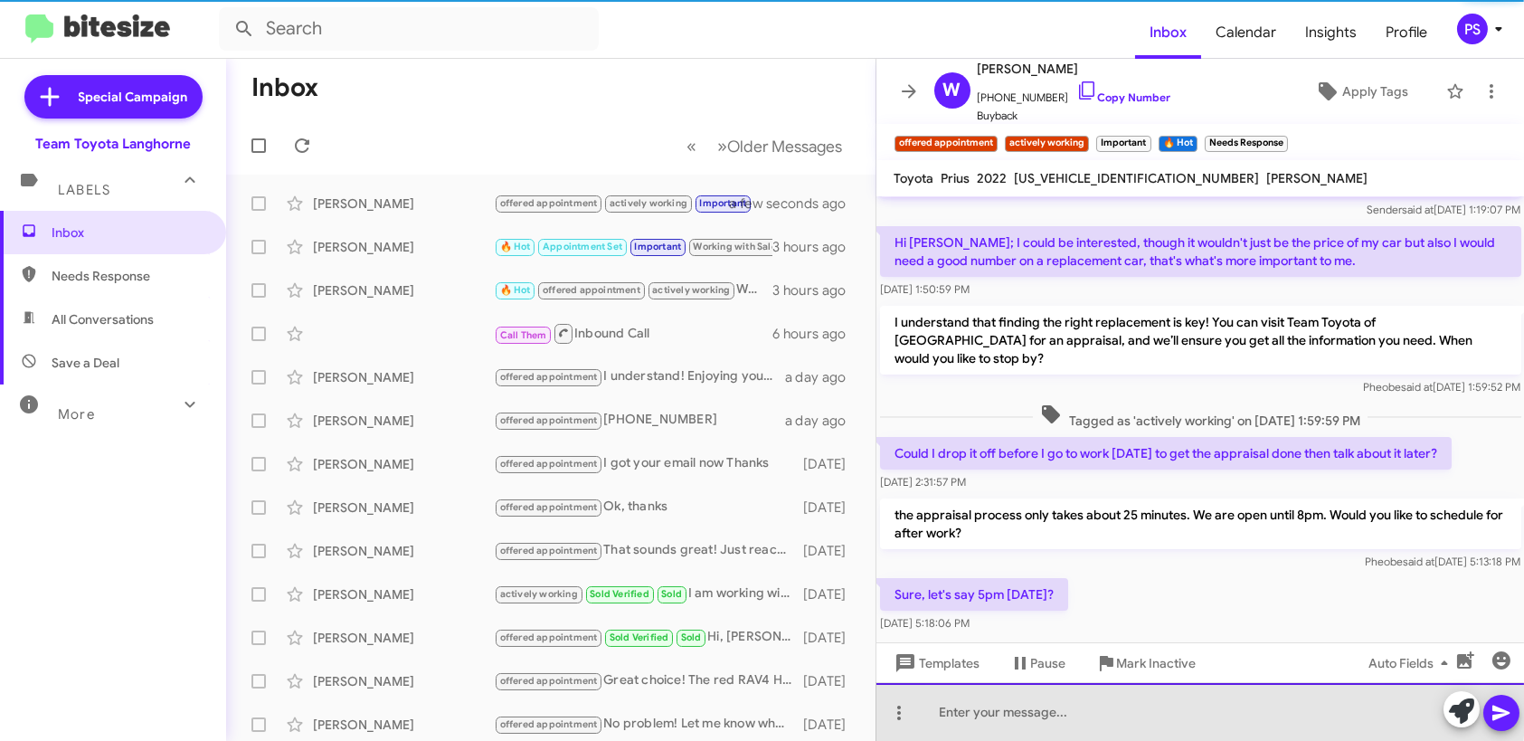
click at [1110, 710] on div at bounding box center [1200, 712] width 649 height 58
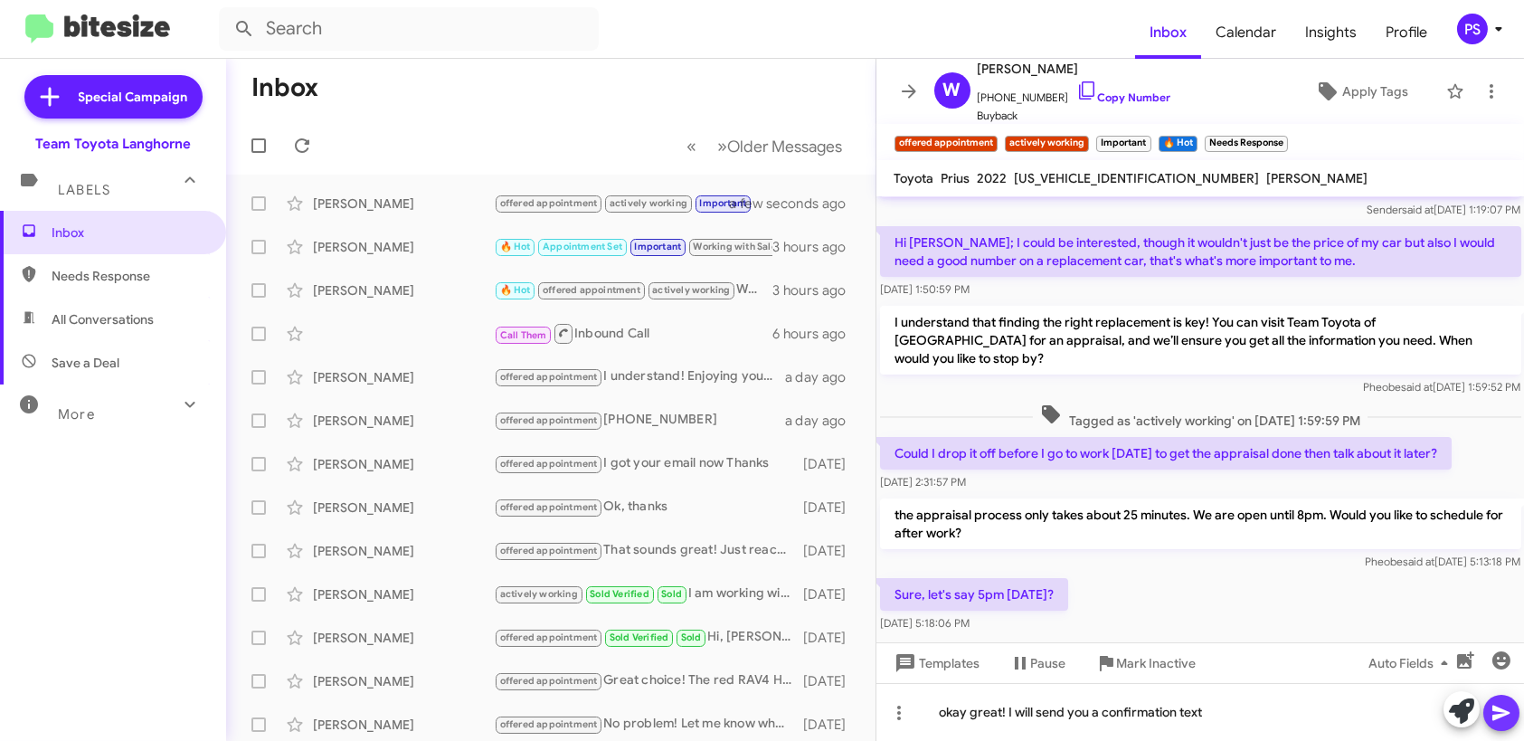
click at [1503, 719] on icon at bounding box center [1502, 713] width 22 height 22
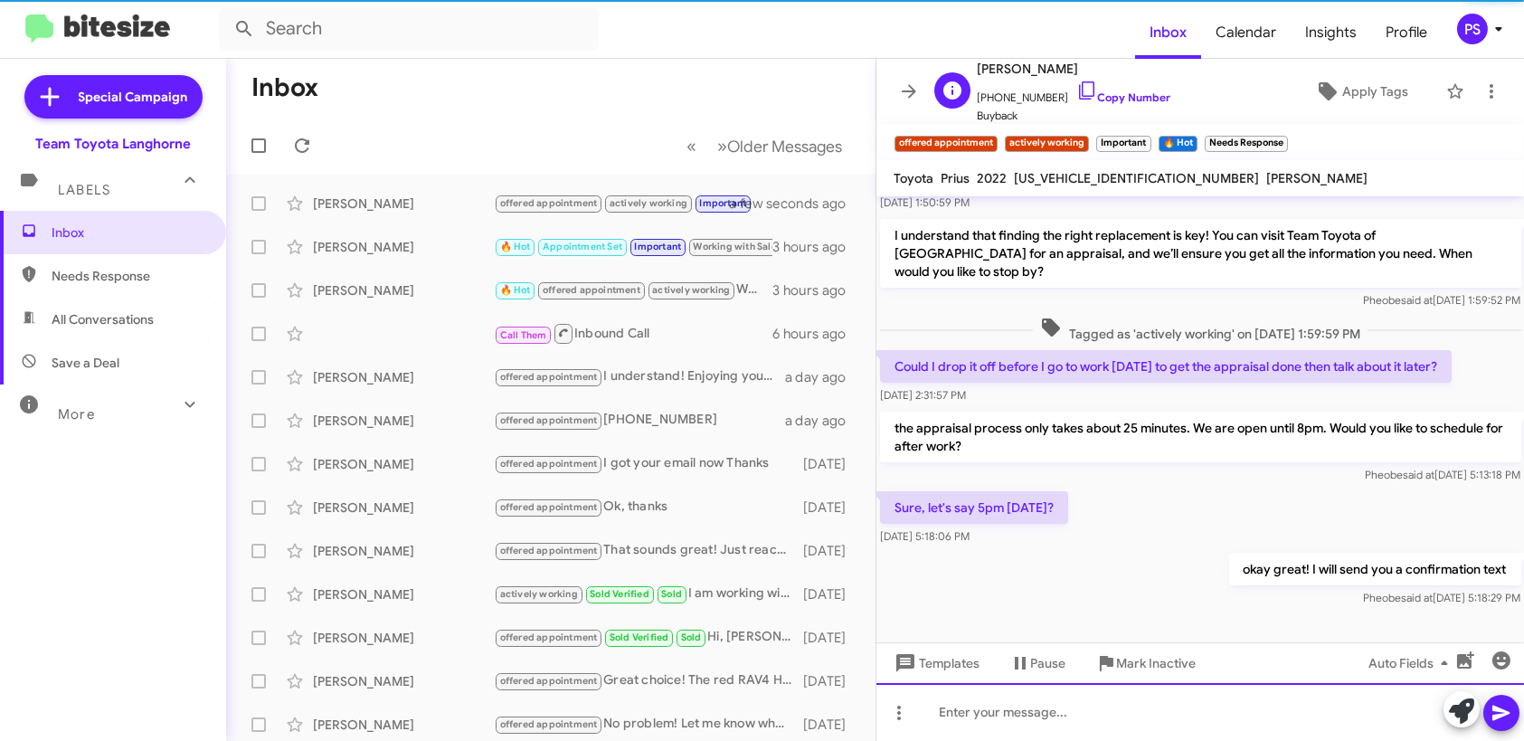
scroll to position [567, 0]
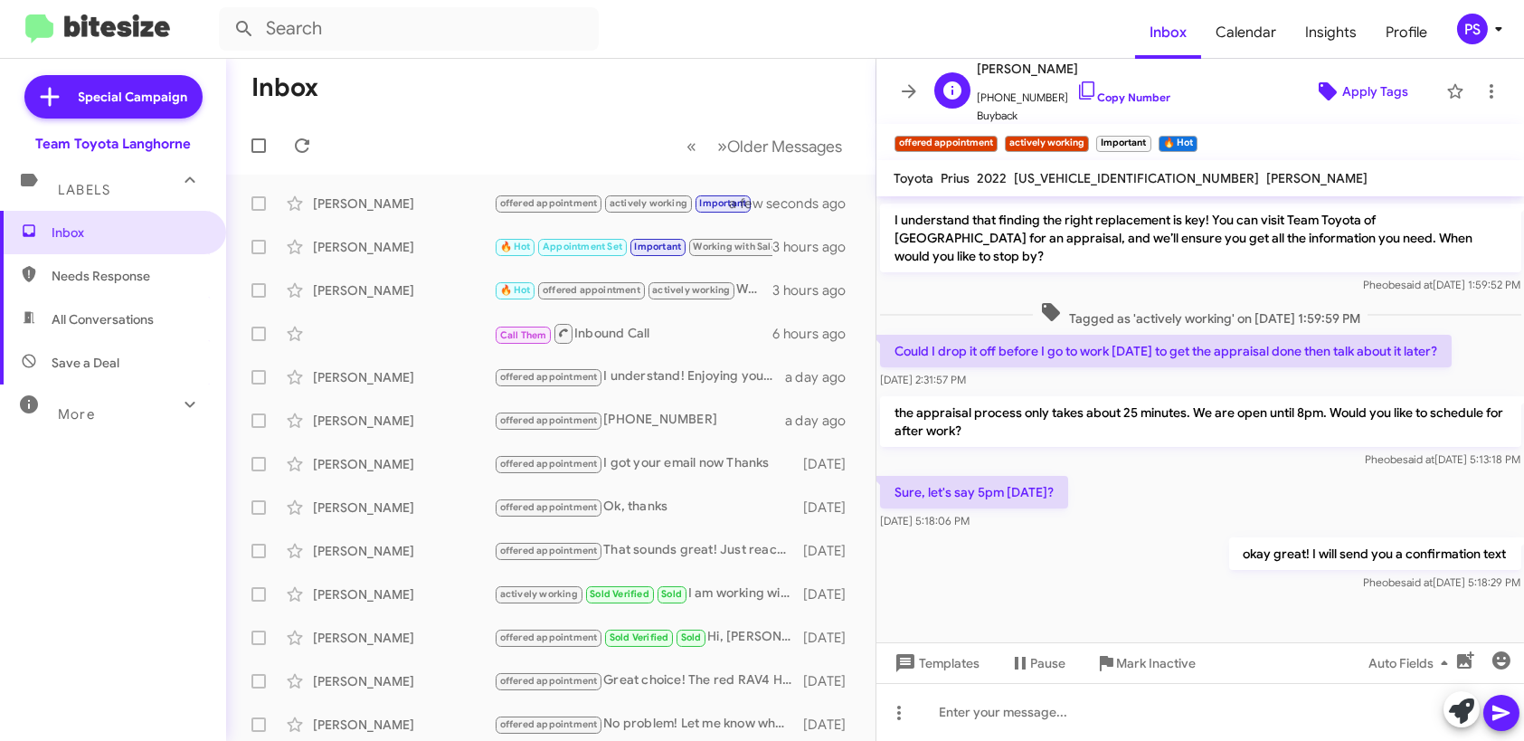
click at [1359, 86] on span "Apply Tags" at bounding box center [1375, 91] width 66 height 33
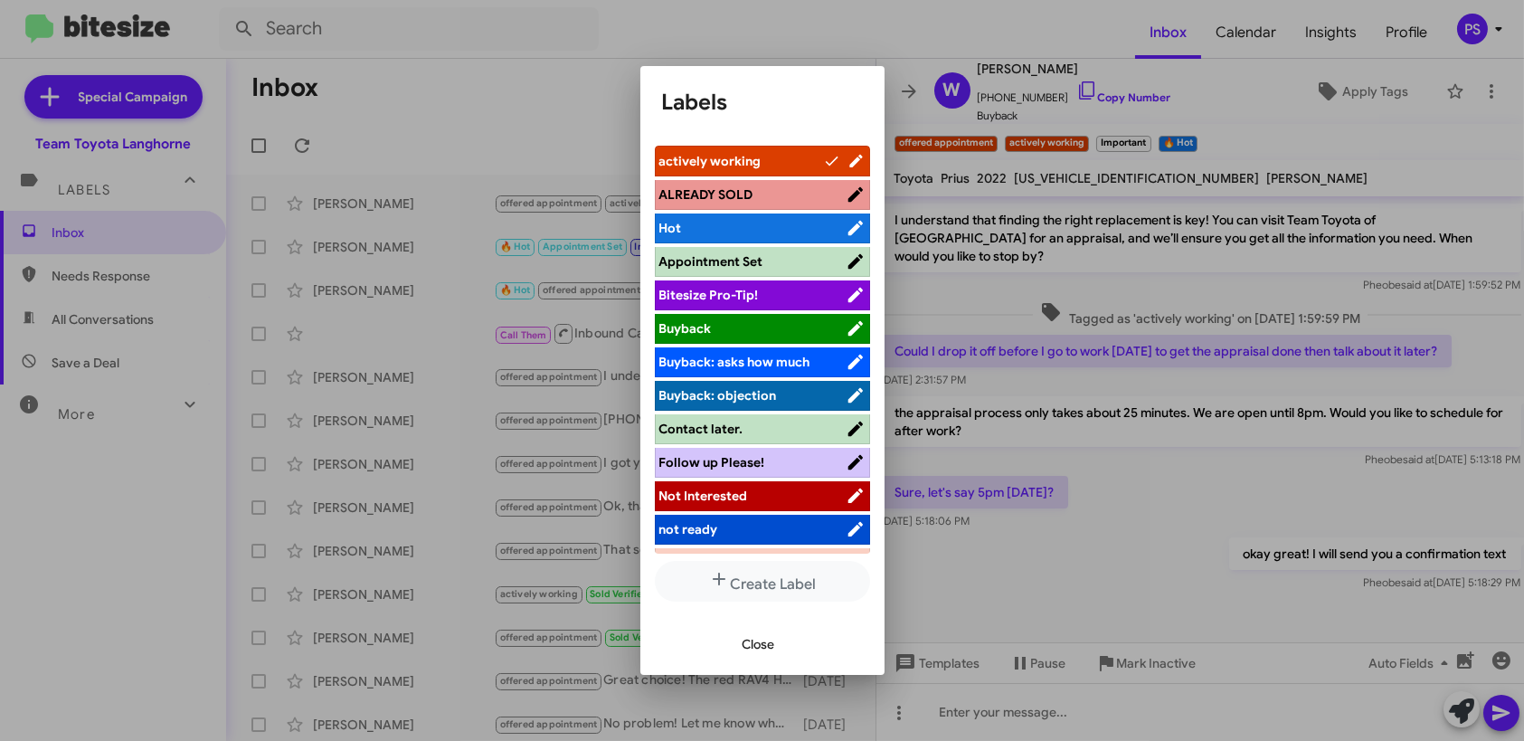
click at [904, 70] on div at bounding box center [762, 370] width 1524 height 741
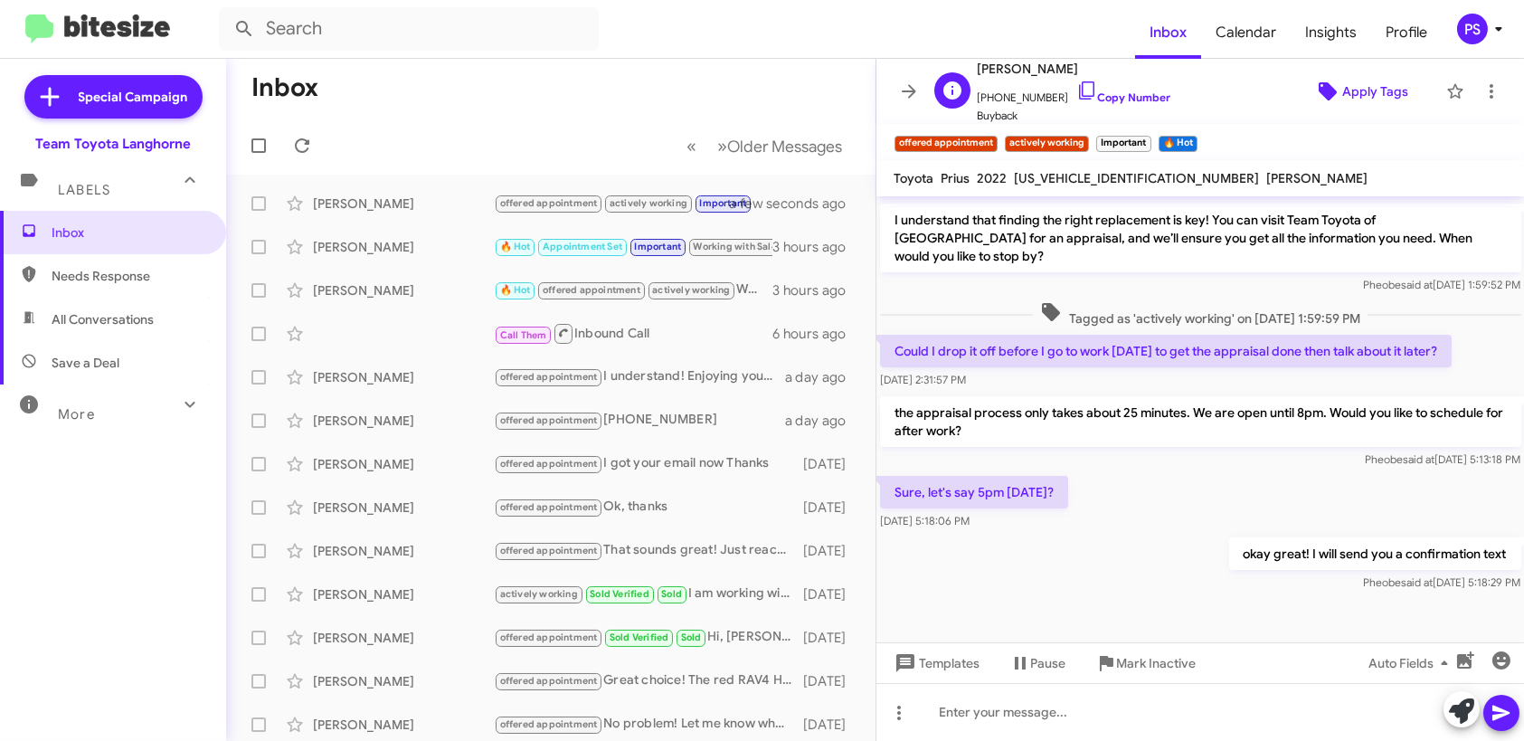
click at [1369, 79] on span "Apply Tags" at bounding box center [1375, 91] width 66 height 33
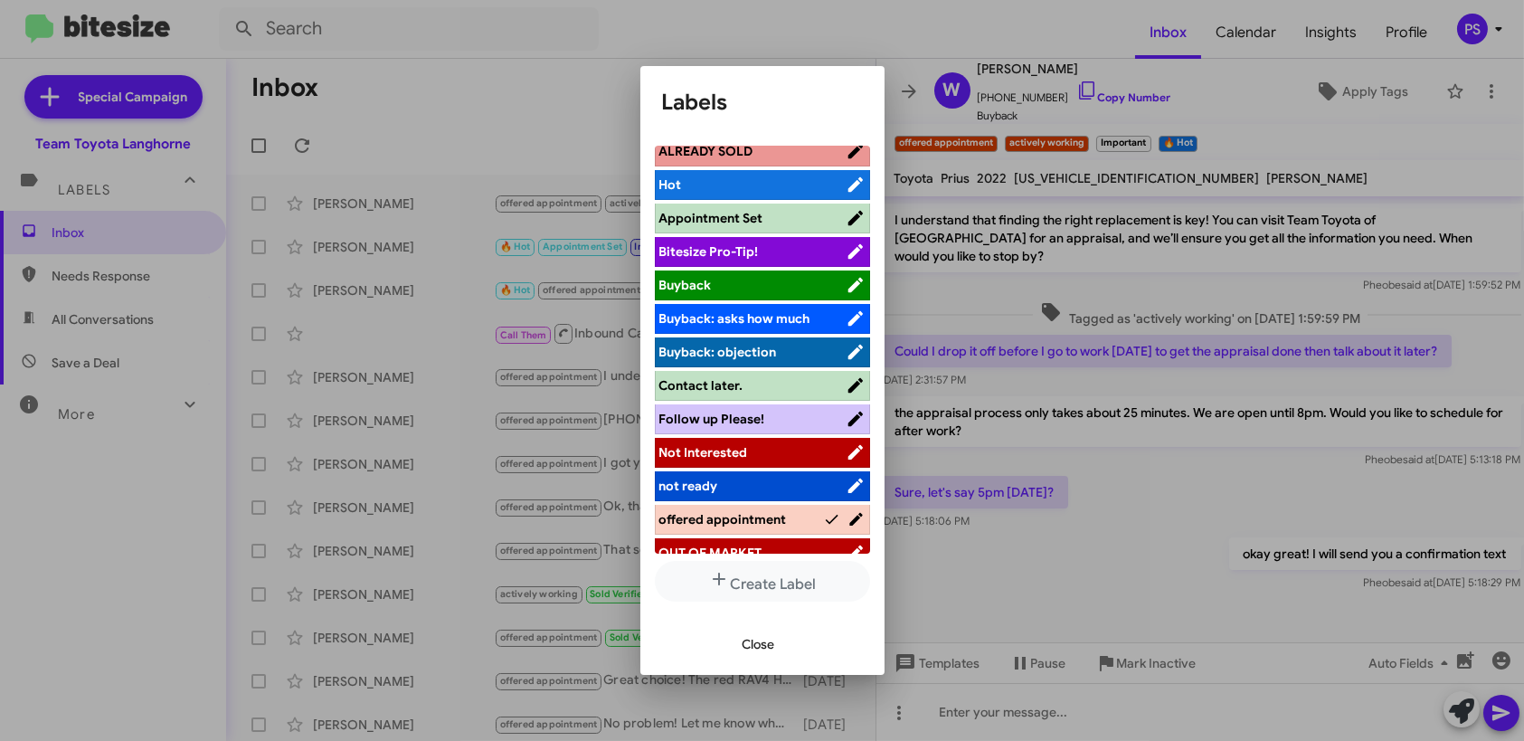
scroll to position [0, 0]
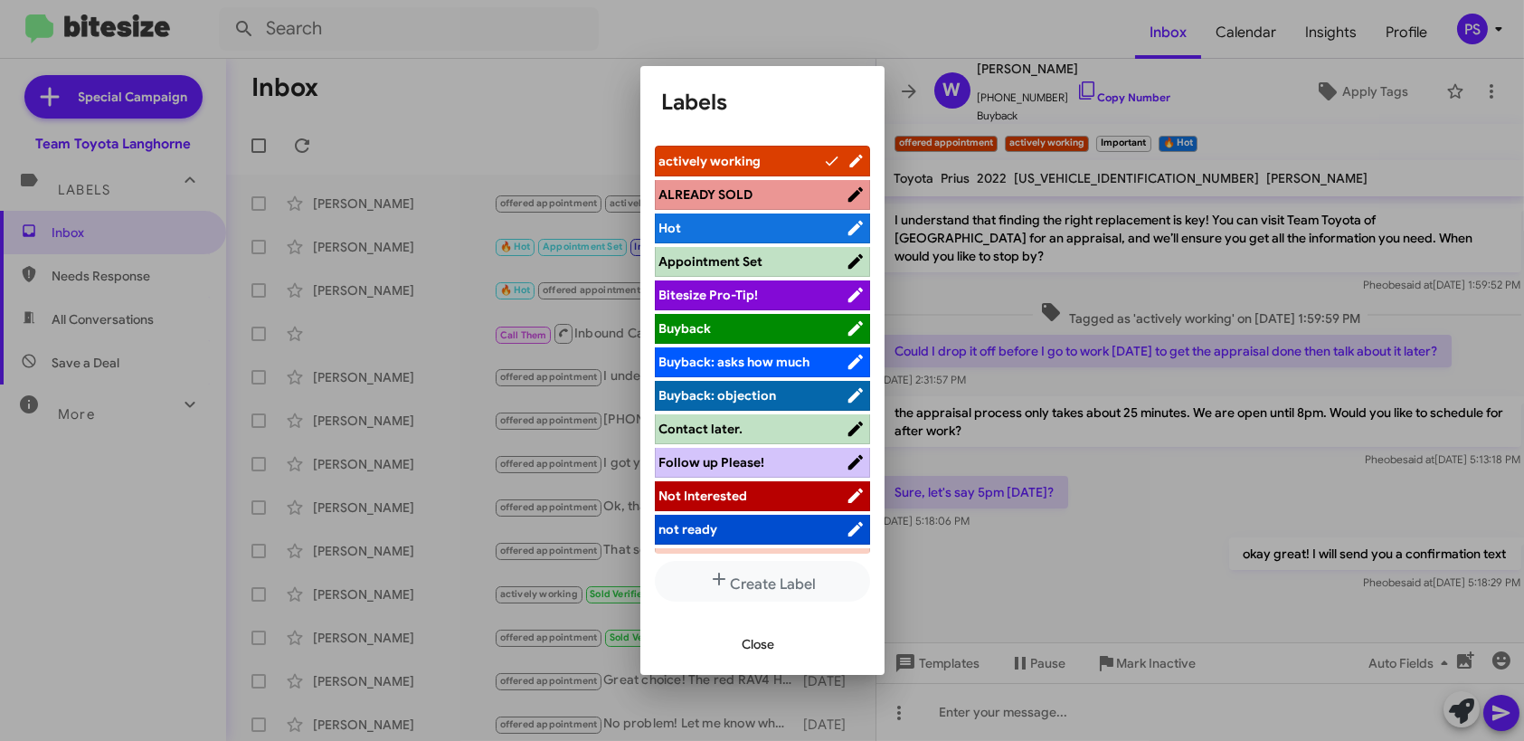
click at [762, 252] on span "Appointment Set" at bounding box center [752, 261] width 186 height 18
click at [755, 645] on span "Close" at bounding box center [759, 644] width 33 height 33
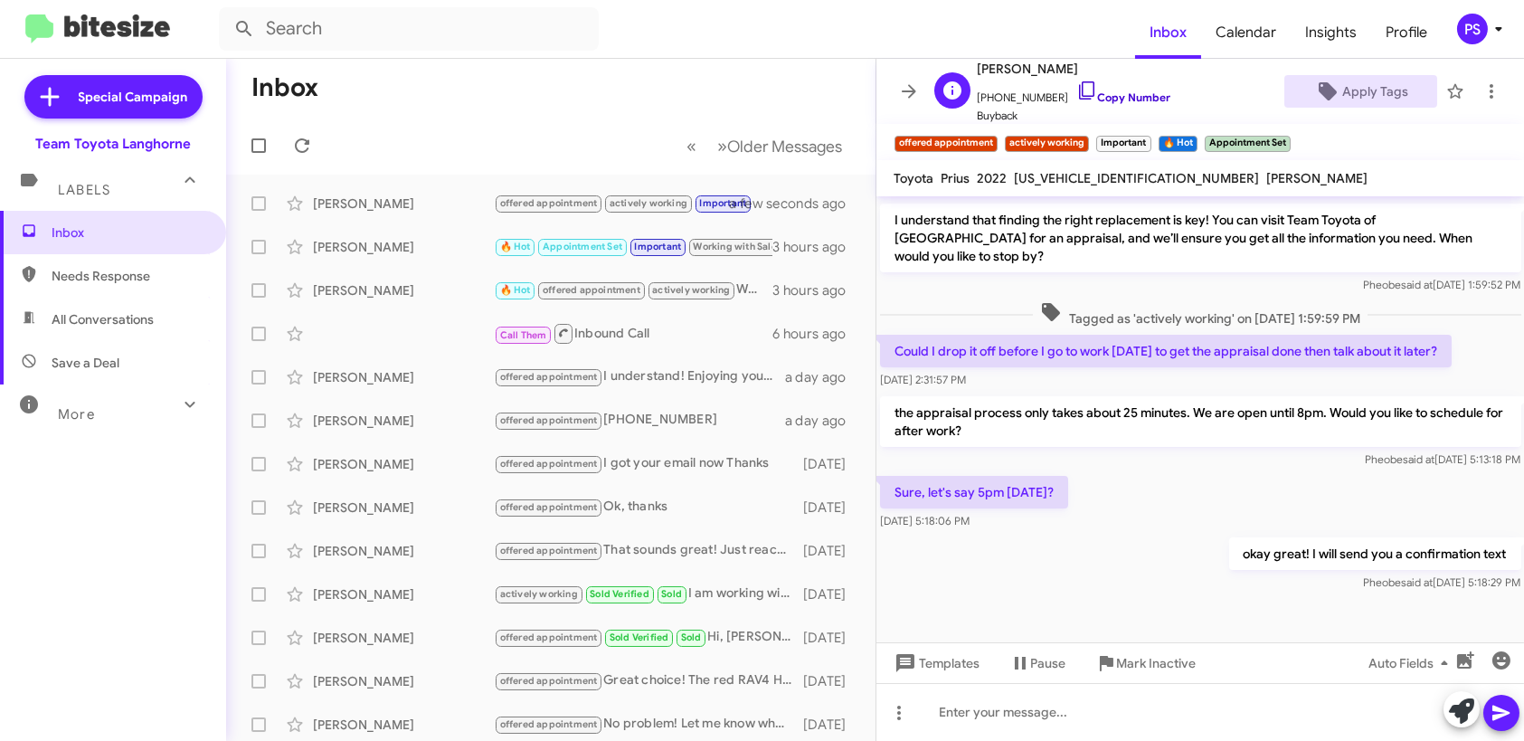
click at [1079, 84] on icon at bounding box center [1086, 90] width 15 height 18
click at [908, 89] on icon at bounding box center [909, 91] width 22 height 22
